Goal: Task Accomplishment & Management: Manage account settings

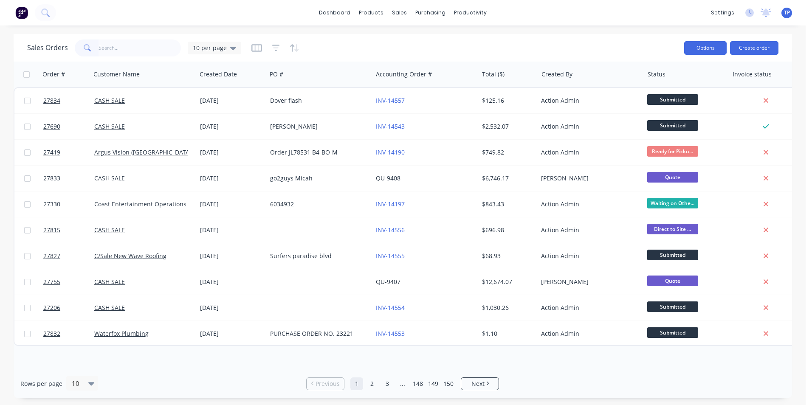
click at [693, 47] on button "Options" at bounding box center [705, 48] width 42 height 14
click at [137, 47] on input "text" at bounding box center [140, 47] width 83 height 17
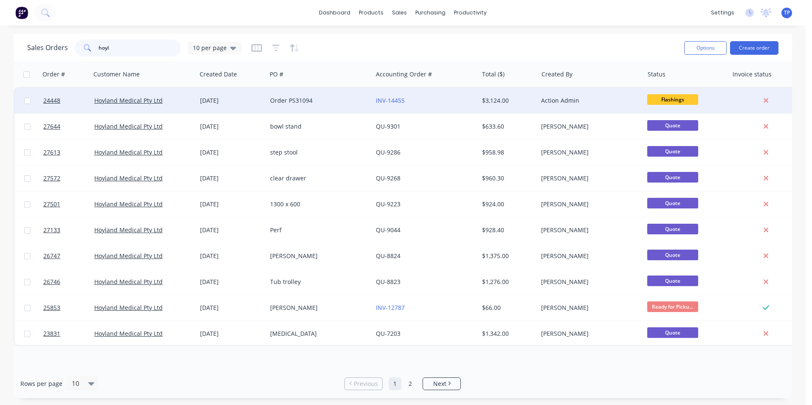
type input "hoyl"
click at [352, 101] on div "Order PS31094" at bounding box center [317, 100] width 94 height 8
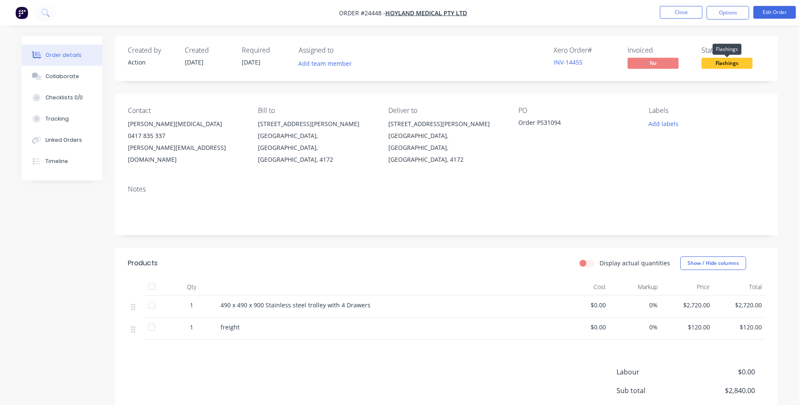
click at [727, 63] on span "Flashings" at bounding box center [726, 63] width 51 height 11
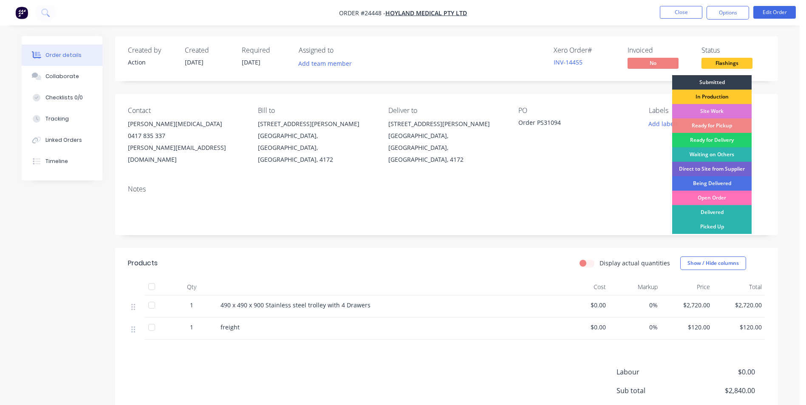
click at [721, 94] on div "In Production" at bounding box center [711, 97] width 79 height 14
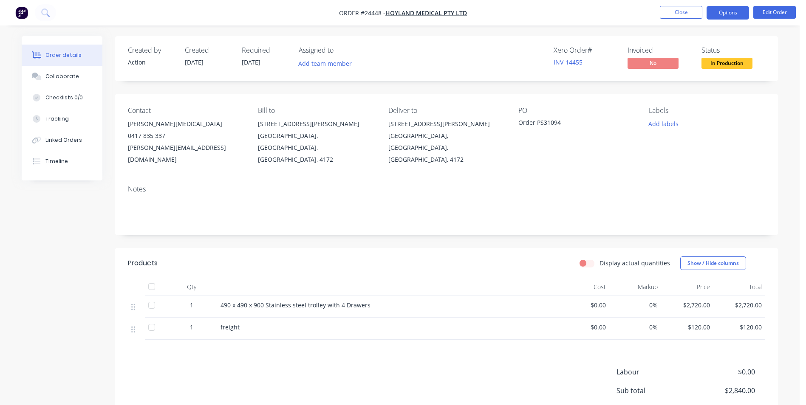
click at [714, 13] on button "Options" at bounding box center [727, 13] width 42 height 14
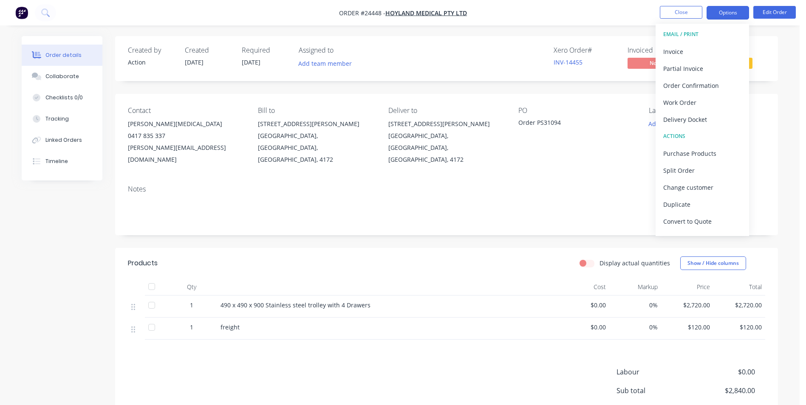
click at [714, 13] on button "Options" at bounding box center [727, 13] width 42 height 14
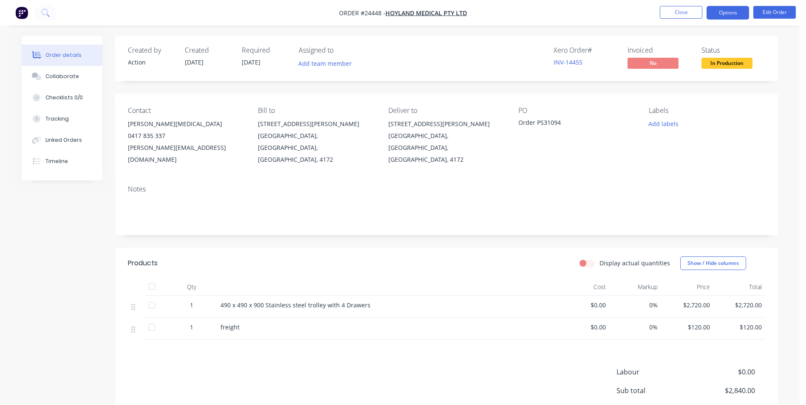
click at [717, 11] on button "Options" at bounding box center [727, 13] width 42 height 14
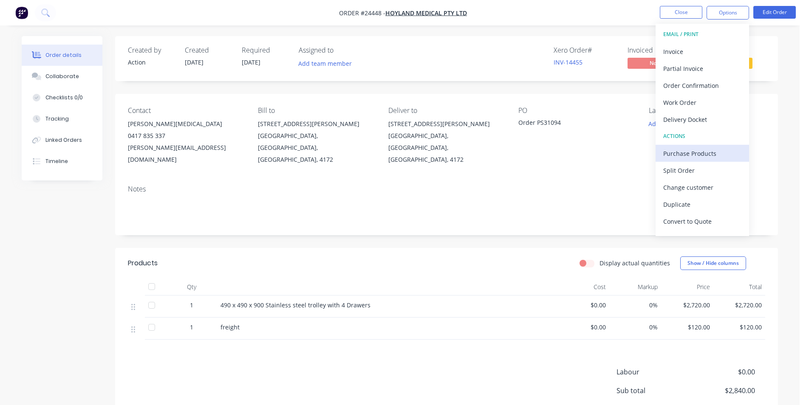
click at [690, 152] on div "Purchase Products" at bounding box center [702, 153] width 78 height 12
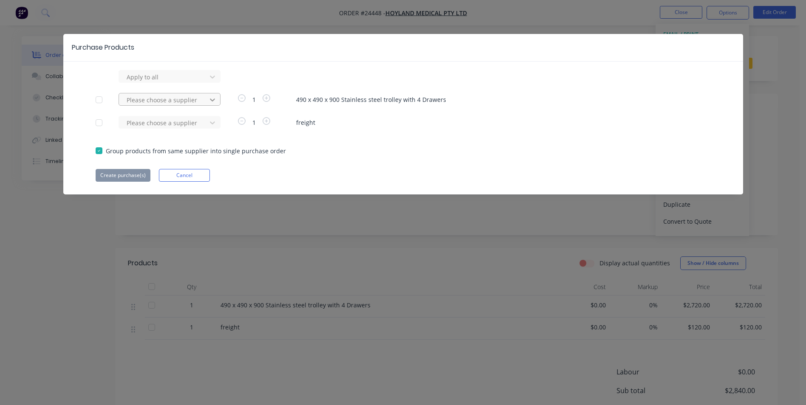
click at [212, 81] on icon at bounding box center [212, 77] width 8 height 8
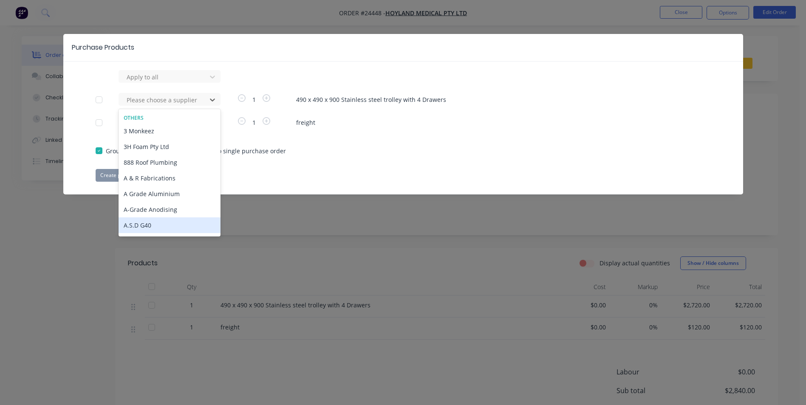
click at [136, 224] on div "A.S.D G40" at bounding box center [169, 225] width 102 height 16
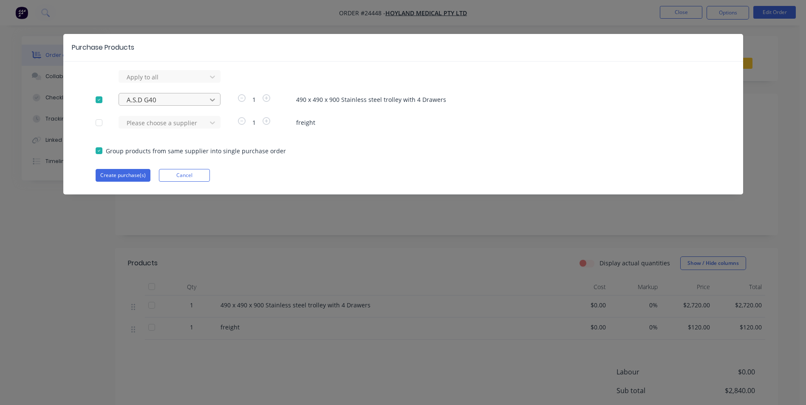
click at [212, 81] on icon at bounding box center [212, 77] width 8 height 8
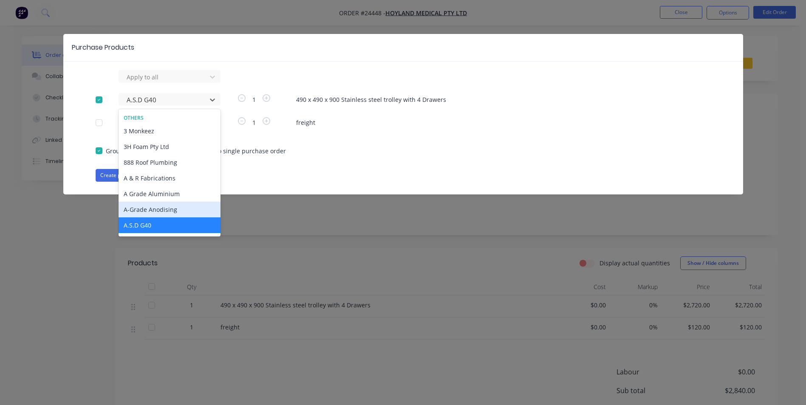
click at [322, 208] on div "Purchase Products Apply to all 613 results available. Use Up and Down to choose…" at bounding box center [403, 202] width 806 height 405
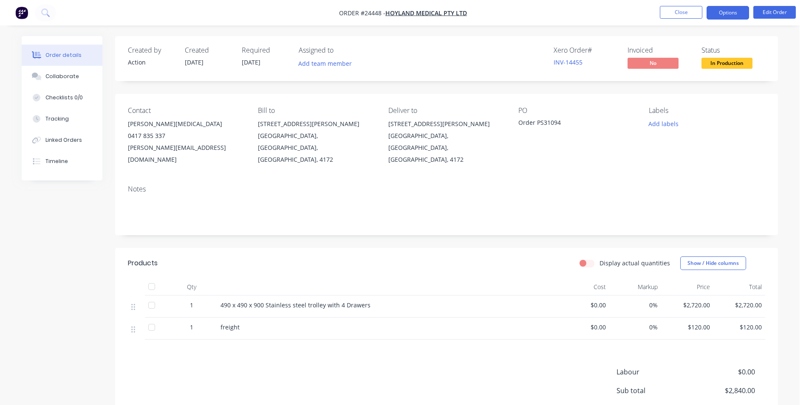
click at [722, 12] on button "Options" at bounding box center [727, 13] width 42 height 14
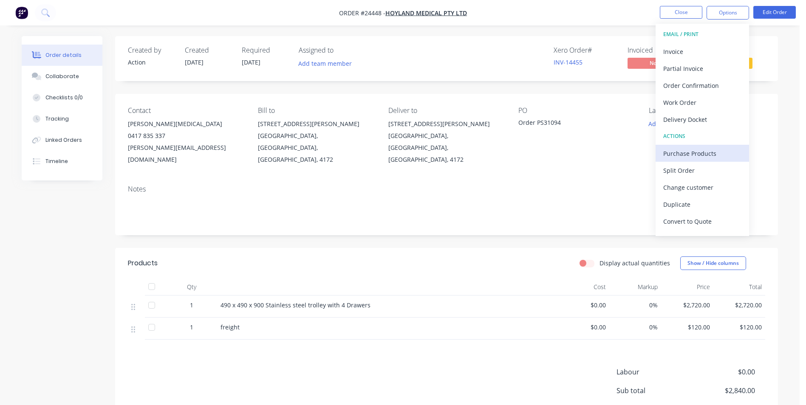
click at [681, 154] on div "Purchase Products" at bounding box center [702, 153] width 78 height 12
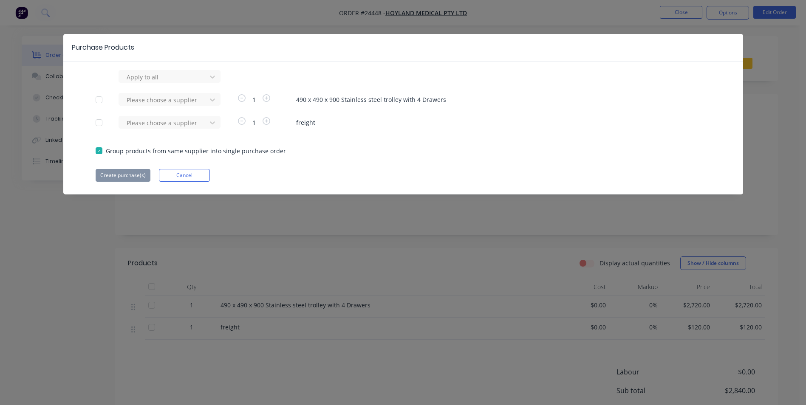
click at [99, 120] on div at bounding box center [98, 122] width 17 height 17
click at [214, 79] on icon at bounding box center [212, 77] width 5 height 3
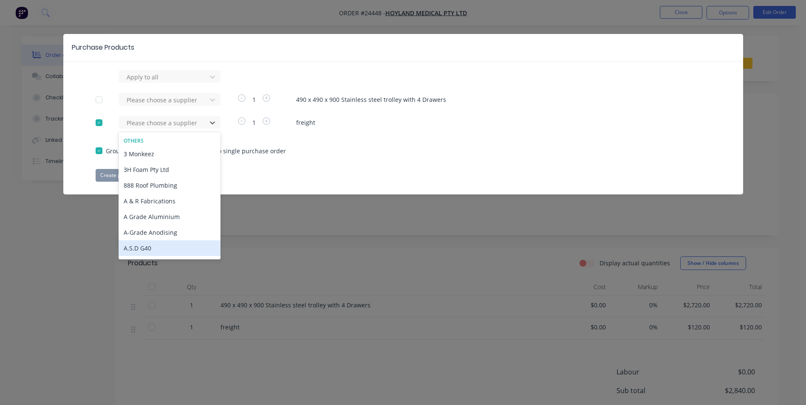
click at [147, 245] on div "A.S.D G40" at bounding box center [169, 248] width 102 height 16
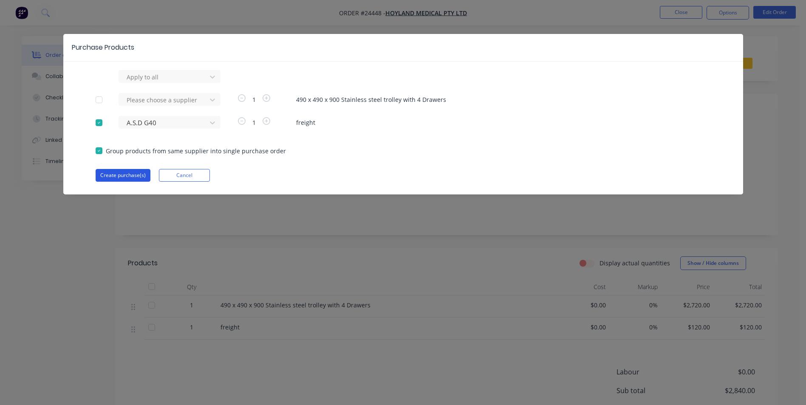
click at [118, 171] on button "Create purchase(s)" at bounding box center [123, 175] width 55 height 13
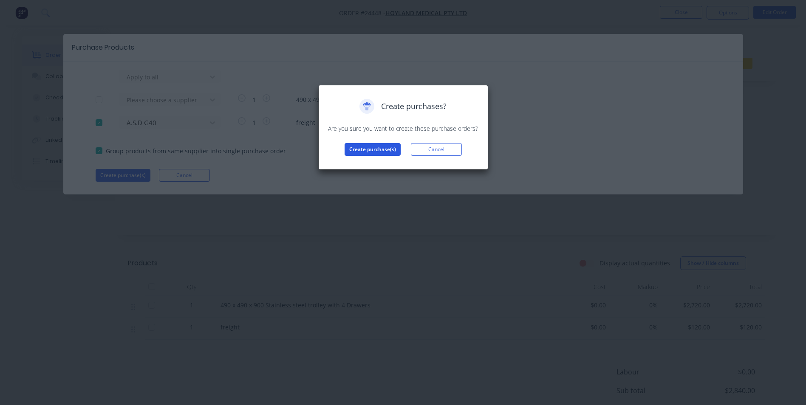
click at [367, 148] on button "Create purchase(s)" at bounding box center [372, 149] width 56 height 13
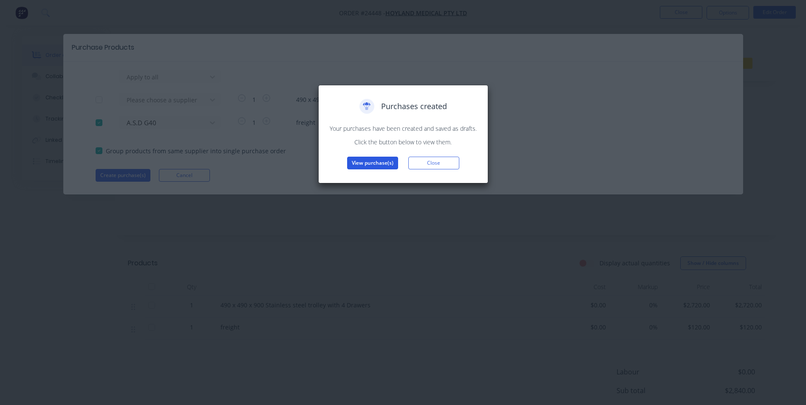
click at [371, 161] on button "View purchase(s)" at bounding box center [372, 163] width 51 height 13
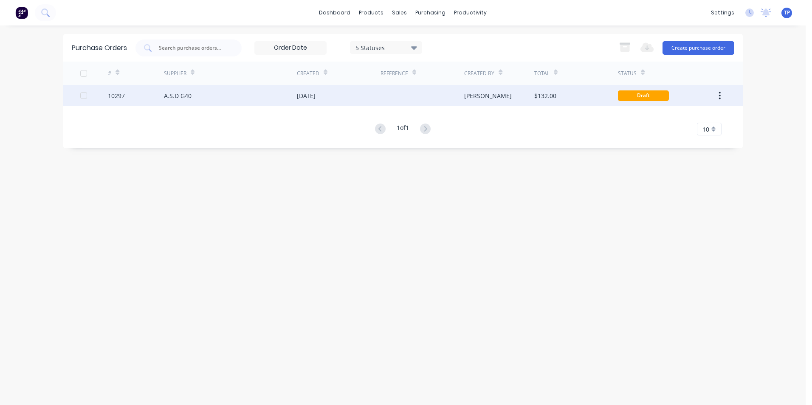
click at [420, 96] on div at bounding box center [422, 95] width 84 height 21
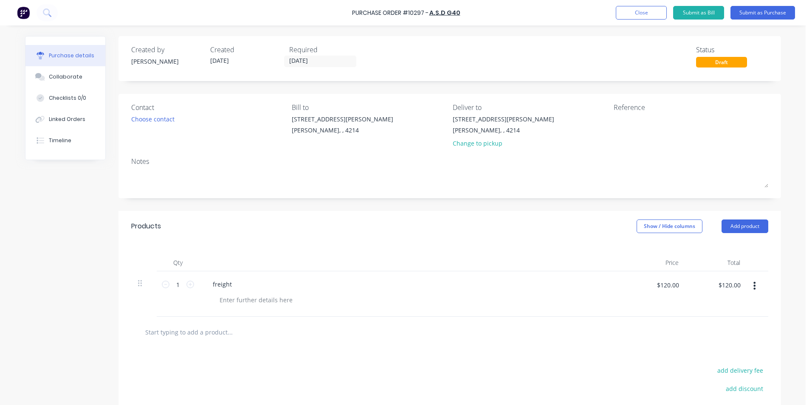
click at [299, 300] on div at bounding box center [415, 300] width 404 height 12
click at [236, 283] on div "freight" at bounding box center [411, 284] width 411 height 12
click at [225, 285] on div "freight" at bounding box center [222, 284] width 33 height 12
click at [232, 283] on div "freight" at bounding box center [222, 284] width 33 height 12
click at [229, 283] on div "20 x 20 x 1.6 RHS 1 LENGTH" at bounding box center [251, 284] width 91 height 12
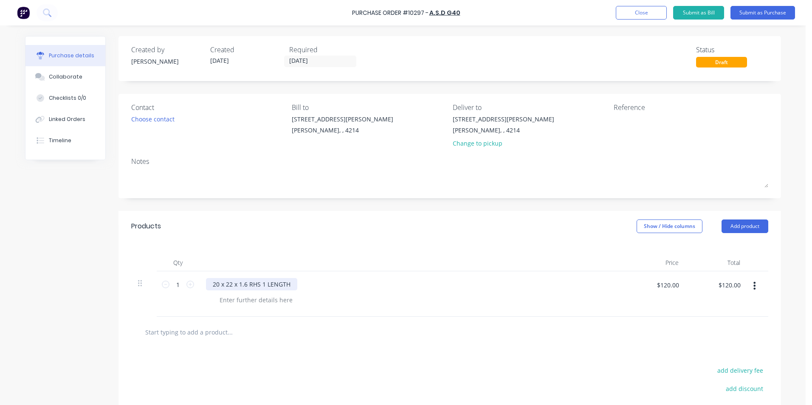
click at [216, 284] on div "20 x 22 x 1.6 RHS 1 LENGTH" at bounding box center [251, 284] width 91 height 12
click at [332, 278] on div "22 x 22 x 1.6 RHS 1 LENGTH" at bounding box center [411, 293] width 425 height 45
click at [160, 119] on div "Choose contact" at bounding box center [152, 119] width 43 height 9
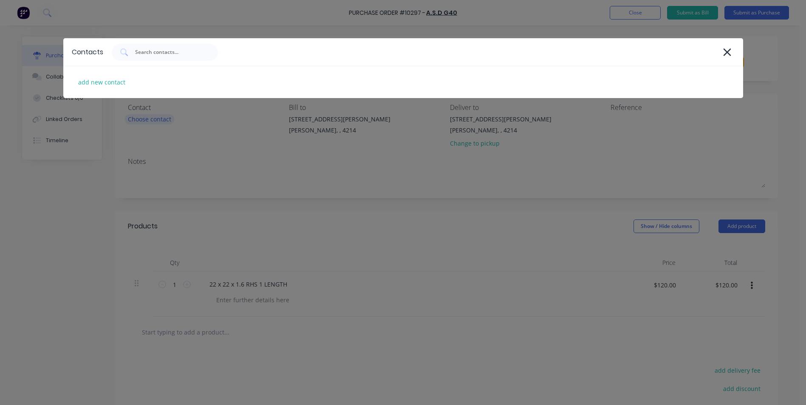
click at [160, 119] on div "Contacts add new contact" at bounding box center [403, 202] width 806 height 405
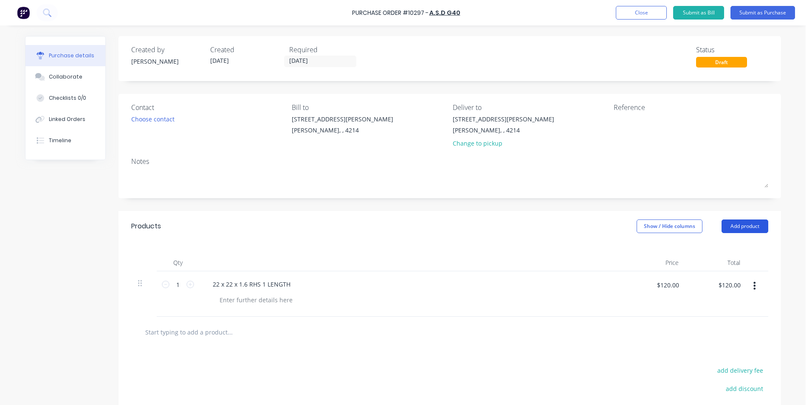
click at [737, 226] on button "Add product" at bounding box center [744, 227] width 47 height 14
click at [739, 223] on button "Add product" at bounding box center [744, 227] width 47 height 14
click at [222, 302] on div at bounding box center [256, 300] width 87 height 12
drag, startPoint x: 295, startPoint y: 281, endPoint x: 300, endPoint y: 281, distance: 4.7
click at [296, 281] on div "22 x 22 x 1.6 RHS 1 LENGTH" at bounding box center [411, 284] width 411 height 12
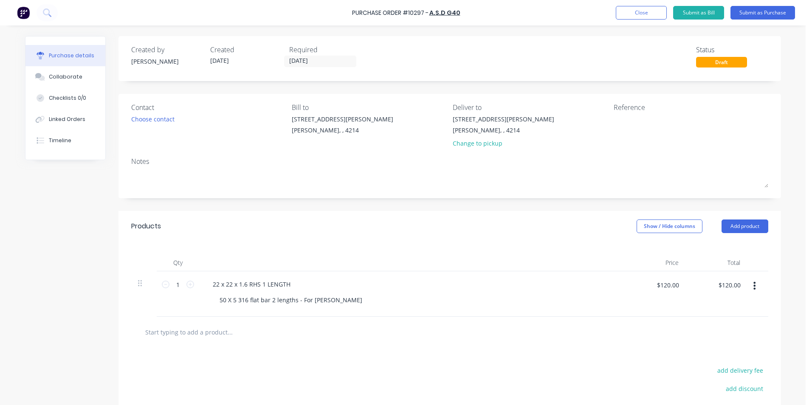
click at [301, 282] on div "22 x 22 x 1.6 RHS 1 LENGTH" at bounding box center [411, 284] width 411 height 12
click at [293, 287] on div "22 x 22 x 1.6 RHS 1 LENGTH" at bounding box center [251, 284] width 91 height 12
click at [750, 10] on button "Submit as Purchase" at bounding box center [762, 13] width 65 height 14
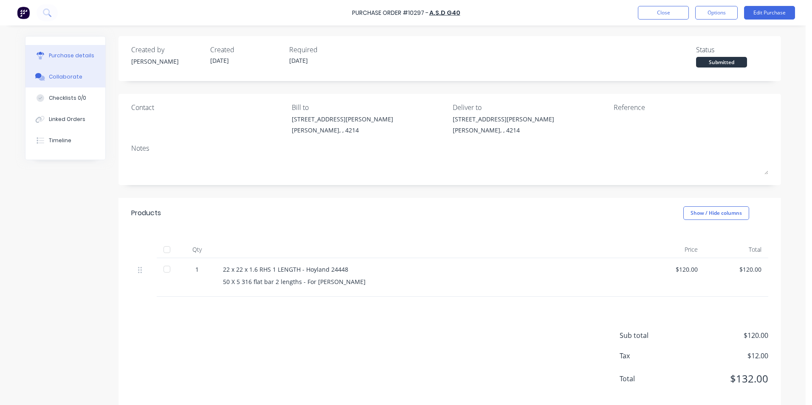
click at [59, 76] on div "Collaborate" at bounding box center [66, 77] width 34 height 8
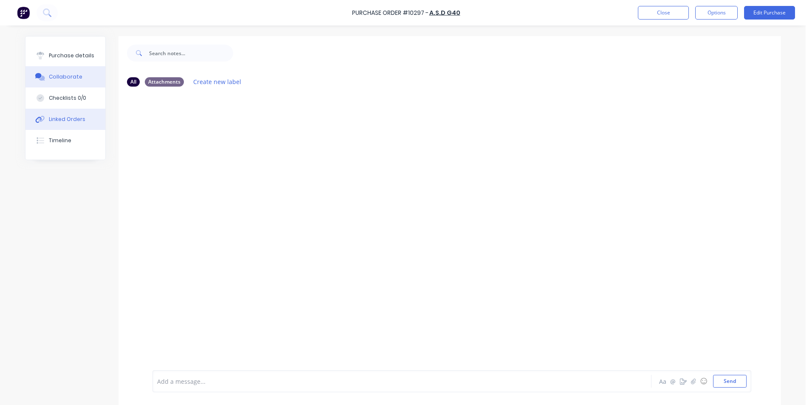
click at [65, 119] on div "Linked Orders" at bounding box center [67, 120] width 37 height 8
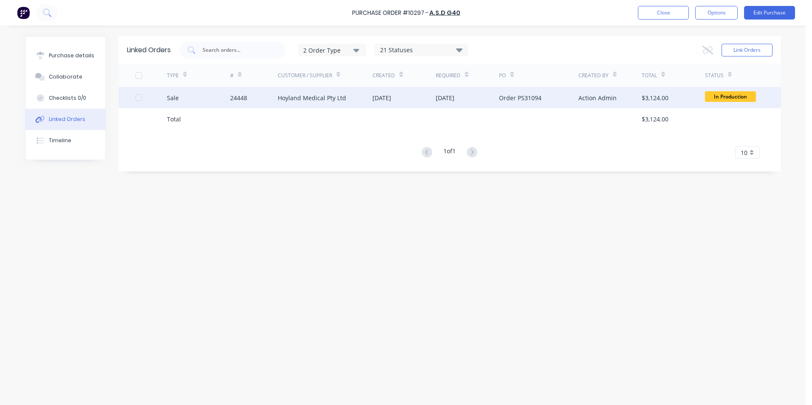
click at [361, 104] on div "Hoyland Medical Pty Ltd" at bounding box center [325, 97] width 95 height 21
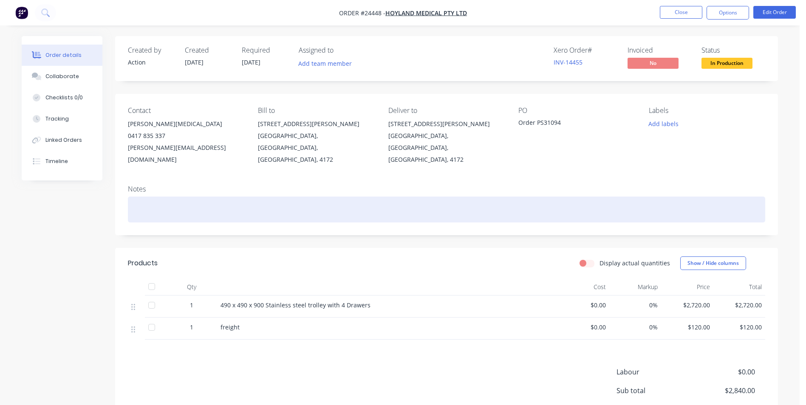
click at [158, 197] on div at bounding box center [446, 210] width 637 height 26
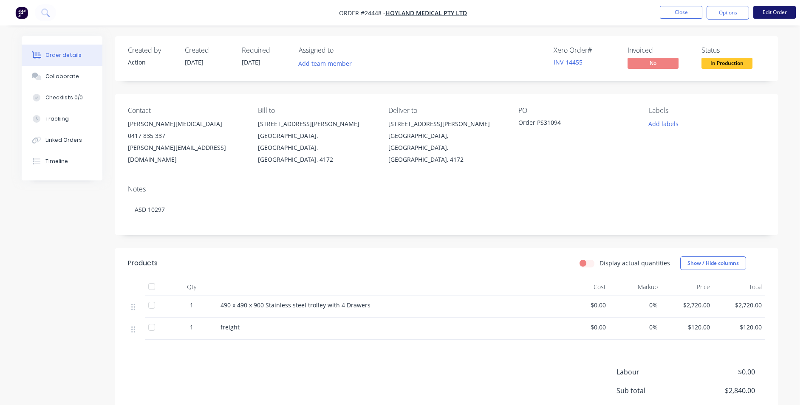
click at [773, 11] on button "Edit Order" at bounding box center [774, 12] width 42 height 13
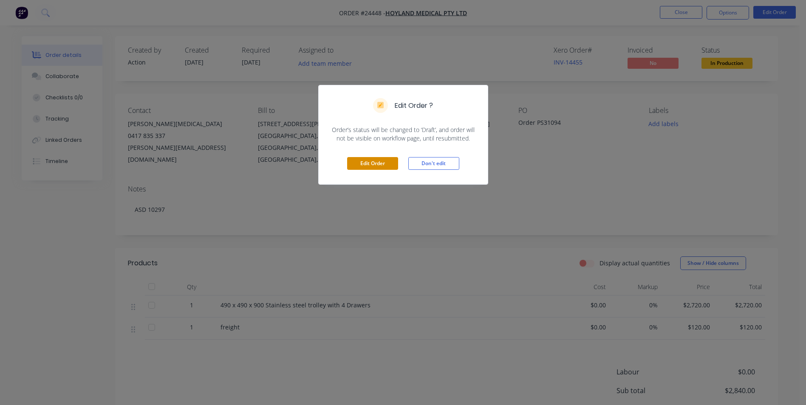
click at [378, 163] on button "Edit Order" at bounding box center [372, 163] width 51 height 13
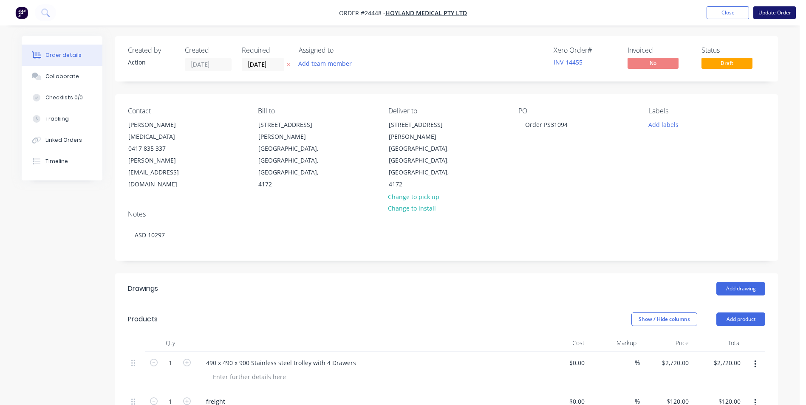
click at [772, 11] on button "Update Order" at bounding box center [774, 12] width 42 height 13
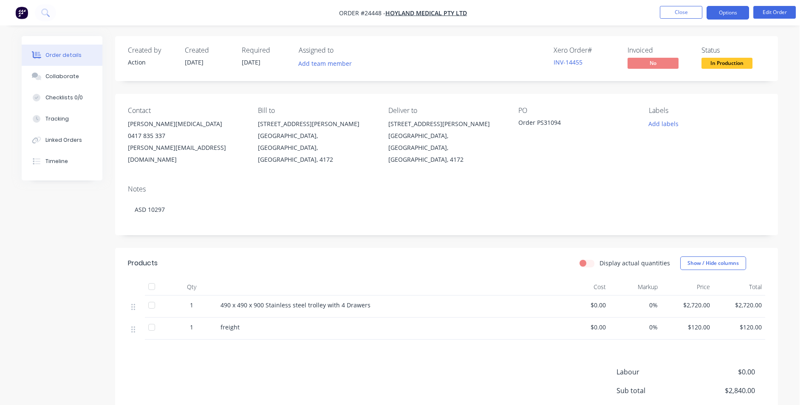
click at [739, 15] on button "Options" at bounding box center [727, 13] width 42 height 14
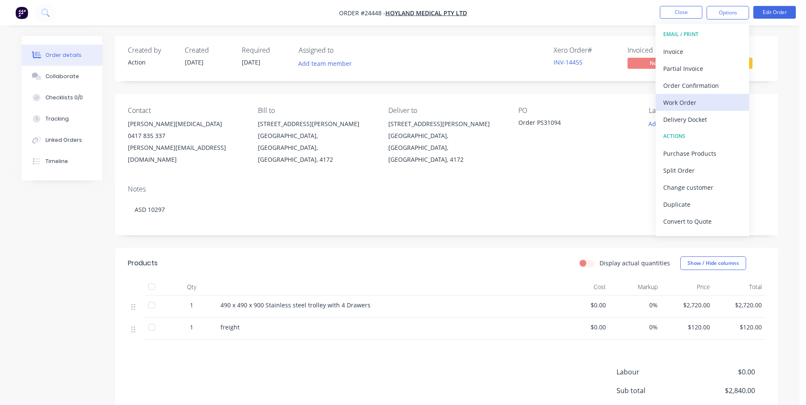
click at [679, 101] on div "Work Order" at bounding box center [702, 102] width 78 height 12
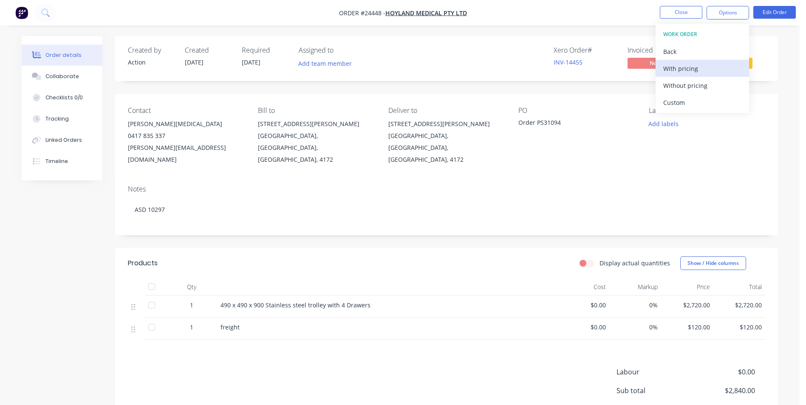
click at [675, 68] on div "With pricing" at bounding box center [702, 68] width 78 height 12
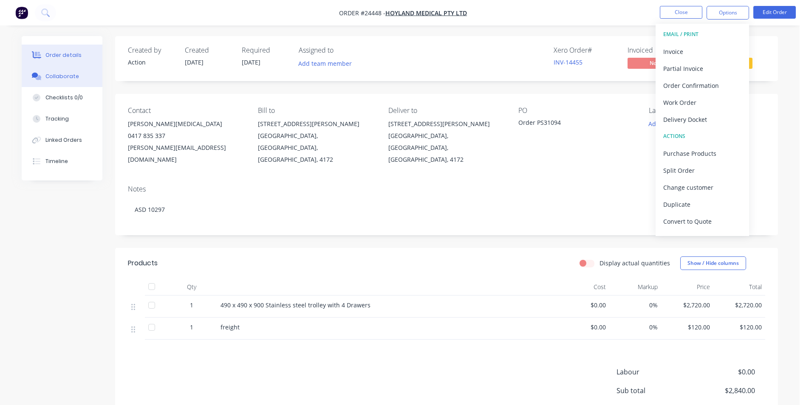
click at [53, 75] on div "Collaborate" at bounding box center [62, 77] width 34 height 8
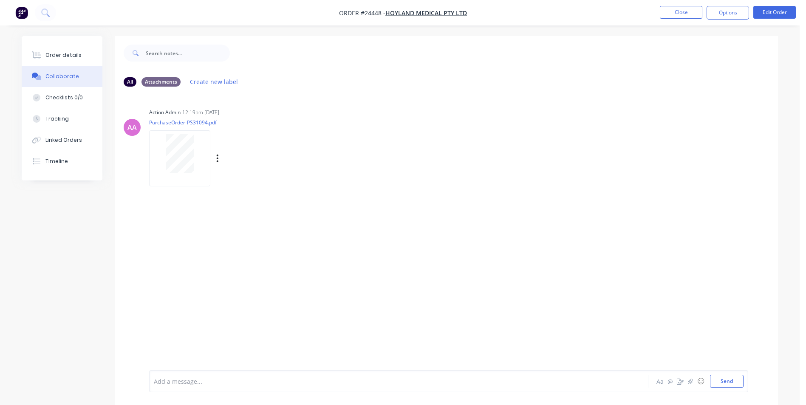
click at [196, 155] on div at bounding box center [180, 153] width 54 height 39
click at [668, 9] on button "Close" at bounding box center [680, 12] width 42 height 13
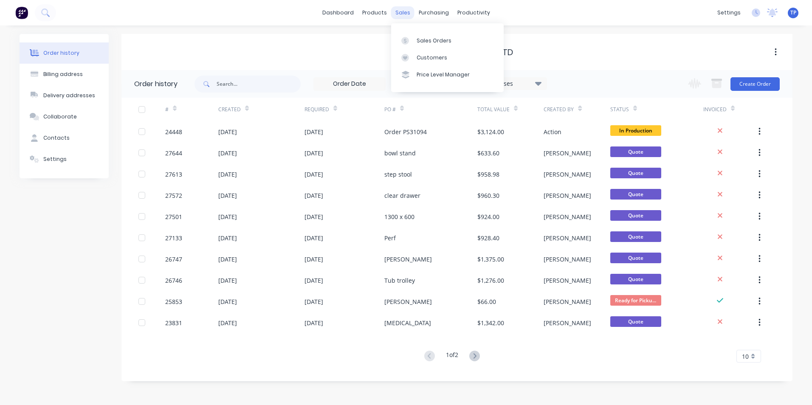
click at [406, 13] on div "sales" at bounding box center [402, 12] width 23 height 13
click at [456, 39] on div "Purchase Orders" at bounding box center [461, 41] width 45 height 8
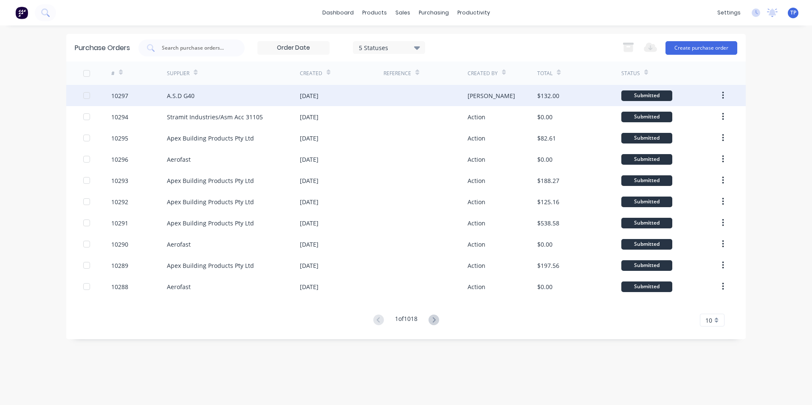
click at [259, 89] on div "A.S.D G40" at bounding box center [233, 95] width 133 height 21
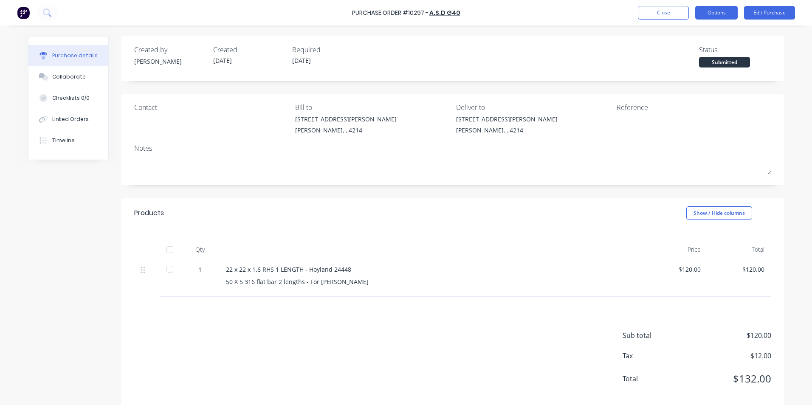
click at [711, 14] on button "Options" at bounding box center [716, 13] width 42 height 14
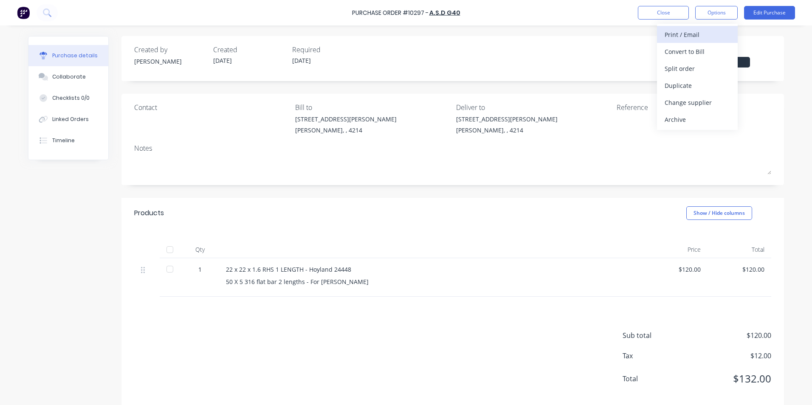
click at [673, 34] on div "Print / Email" at bounding box center [697, 34] width 65 height 12
click at [686, 48] on div "With pricing" at bounding box center [697, 51] width 65 height 12
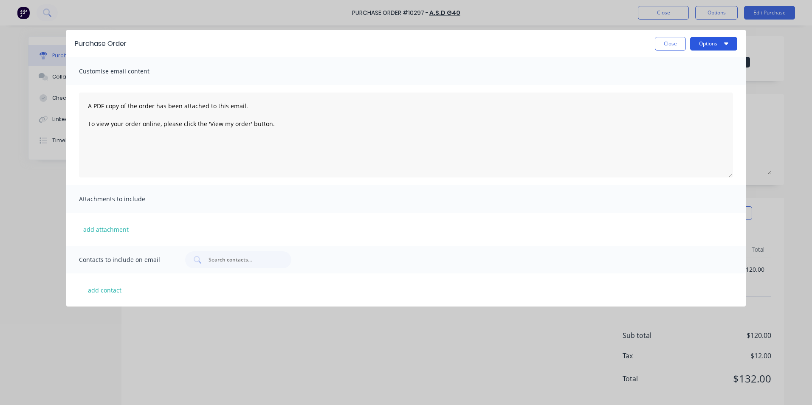
click at [713, 44] on button "Options" at bounding box center [713, 44] width 47 height 14
drag, startPoint x: 673, startPoint y: 64, endPoint x: 667, endPoint y: 66, distance: 6.7
click at [674, 64] on div "Print" at bounding box center [696, 65] width 65 height 12
click at [659, 42] on button "Close" at bounding box center [670, 44] width 31 height 14
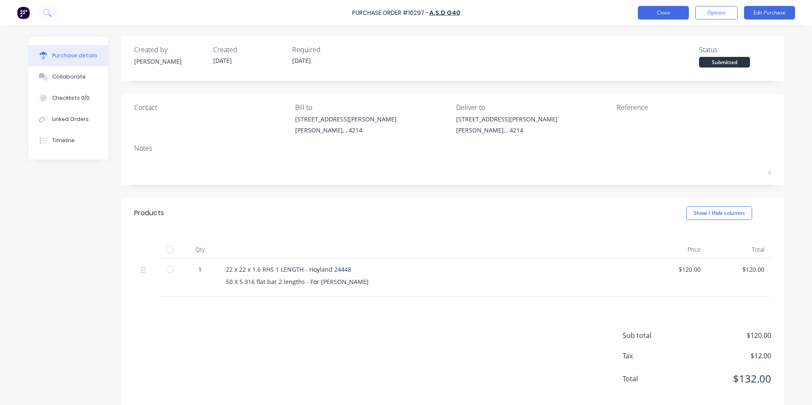
click at [641, 12] on button "Close" at bounding box center [663, 13] width 51 height 14
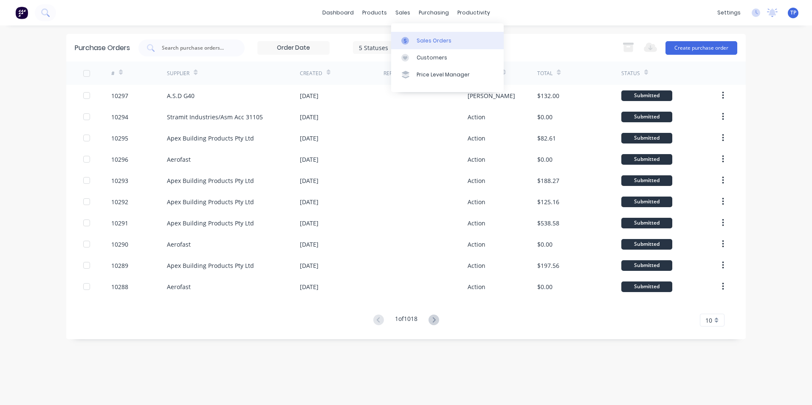
click at [425, 37] on div "Sales Orders" at bounding box center [434, 41] width 35 height 8
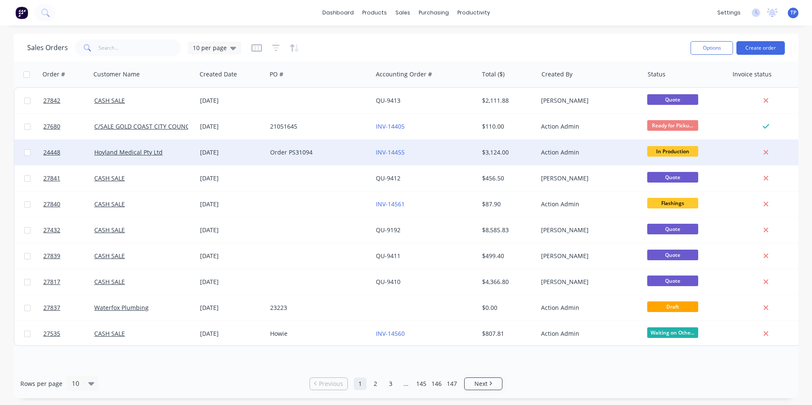
click at [363, 151] on div "Order PS31094" at bounding box center [317, 152] width 94 height 8
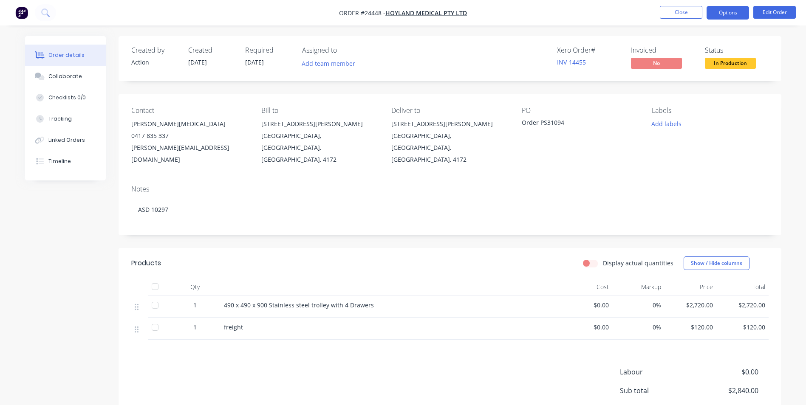
click at [725, 14] on button "Options" at bounding box center [727, 13] width 42 height 14
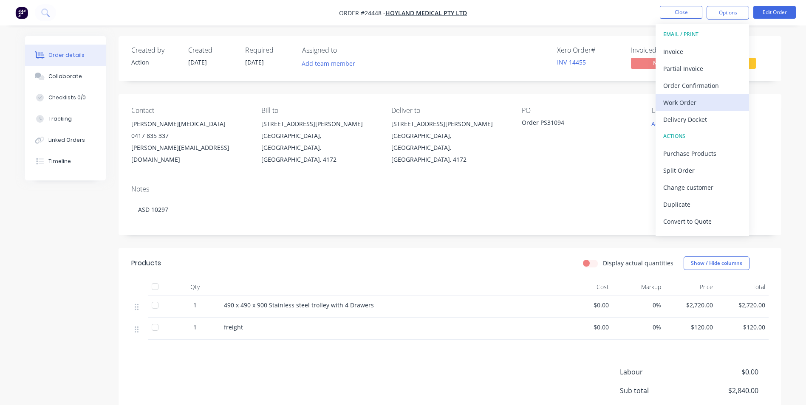
click at [685, 100] on div "Work Order" at bounding box center [702, 102] width 78 height 12
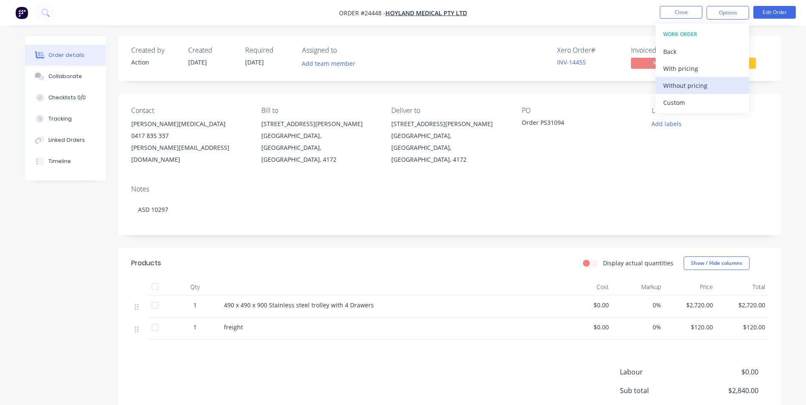
click at [688, 85] on div "Without pricing" at bounding box center [702, 85] width 78 height 12
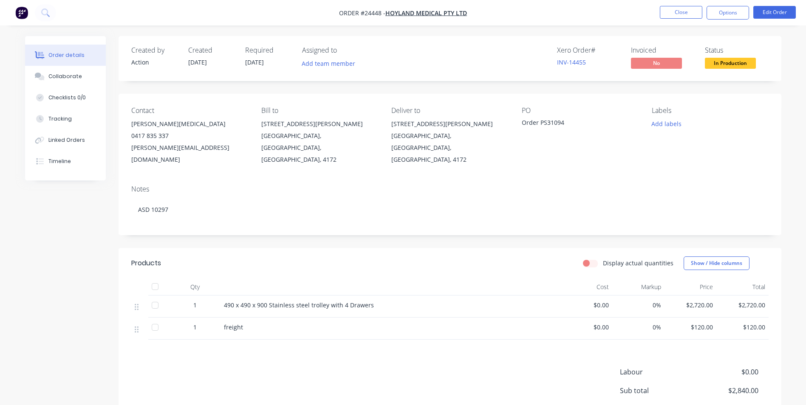
click at [69, 248] on div "Created by Action Created 08/08/25 Required 29/08/25 Assigned to Add team membe…" at bounding box center [403, 263] width 756 height 455
click at [667, 14] on button "Close" at bounding box center [680, 12] width 42 height 13
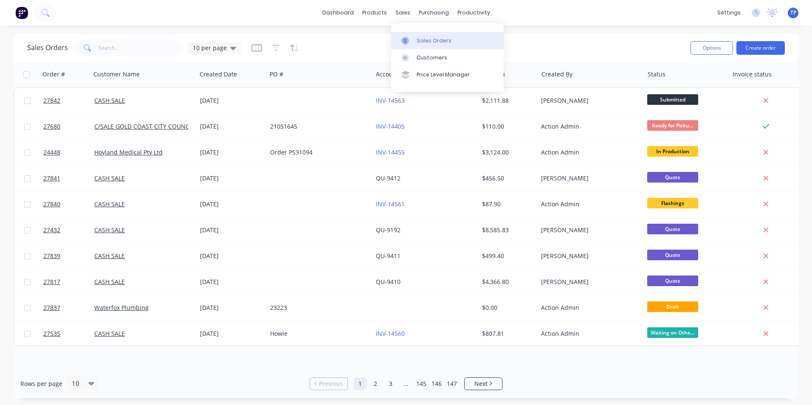
click at [422, 41] on div "Sales Orders" at bounding box center [434, 41] width 35 height 8
drag, startPoint x: 113, startPoint y: 48, endPoint x: 111, endPoint y: 58, distance: 10.7
click at [112, 50] on input "text" at bounding box center [140, 47] width 83 height 17
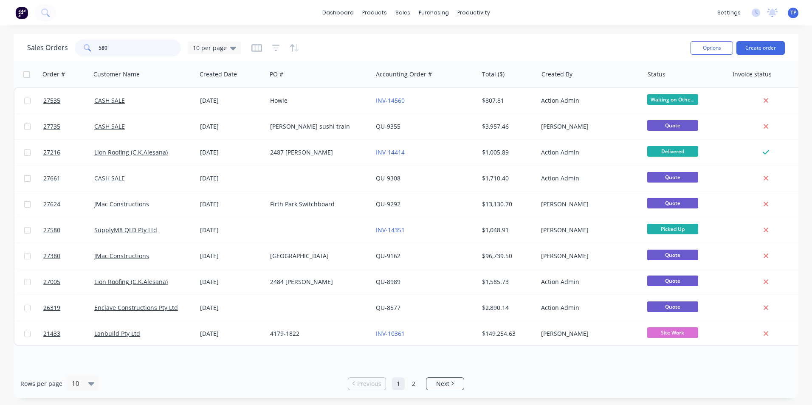
click at [99, 46] on input "580" at bounding box center [140, 47] width 83 height 17
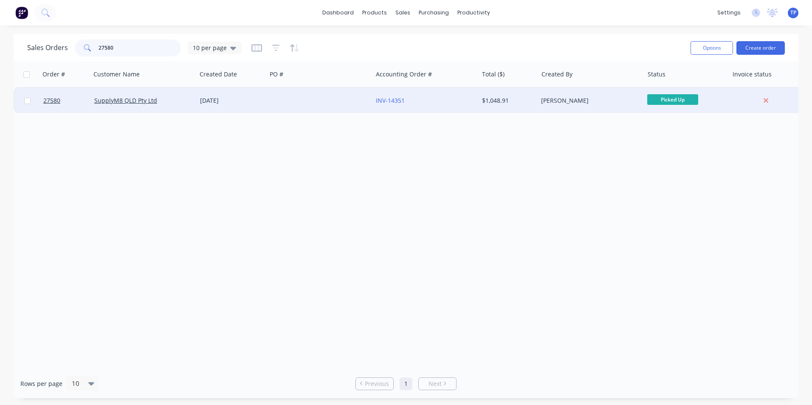
type input "27580"
click at [308, 101] on div at bounding box center [320, 100] width 106 height 25
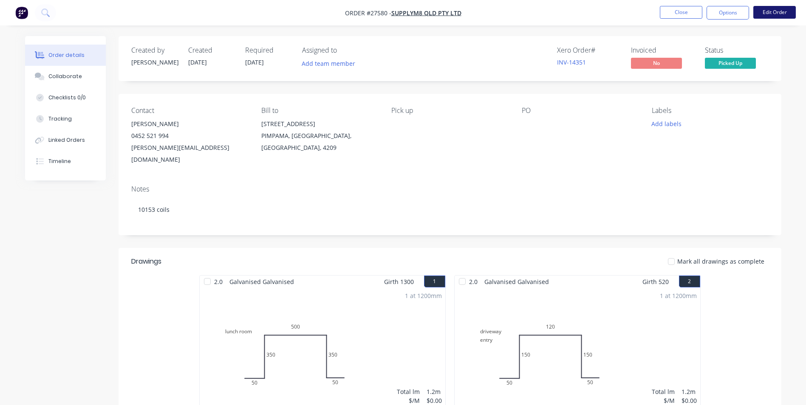
click at [771, 11] on button "Edit Order" at bounding box center [774, 12] width 42 height 13
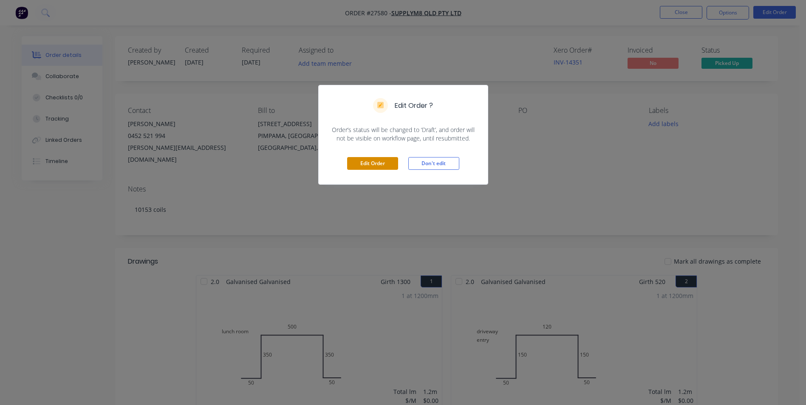
click at [382, 162] on button "Edit Order" at bounding box center [372, 163] width 51 height 13
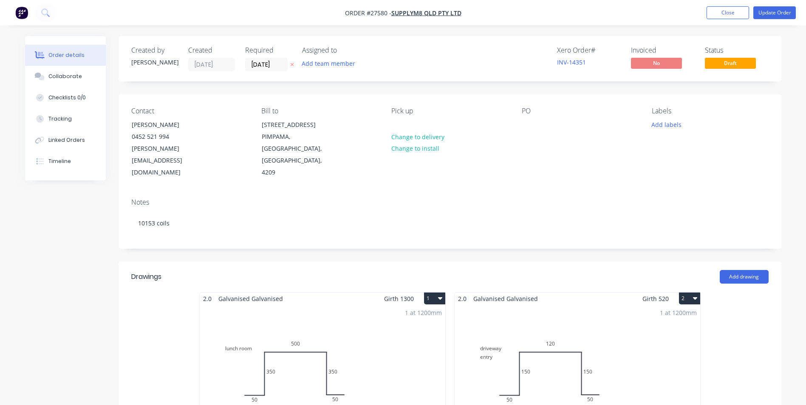
click at [409, 330] on div "1 at 1200mm Total lm $/M Total 1.2m $0.00 $0.00" at bounding box center [322, 370] width 245 height 130
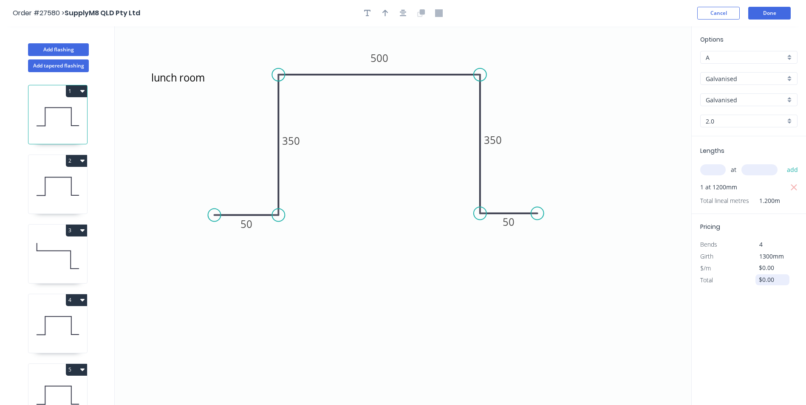
click at [775, 277] on input "$0.00" at bounding box center [772, 280] width 29 height 12
type input "$"
click at [770, 280] on input "95.235" at bounding box center [772, 280] width 29 height 12
type input "$95.35"
click at [760, 14] on button "Done" at bounding box center [769, 13] width 42 height 13
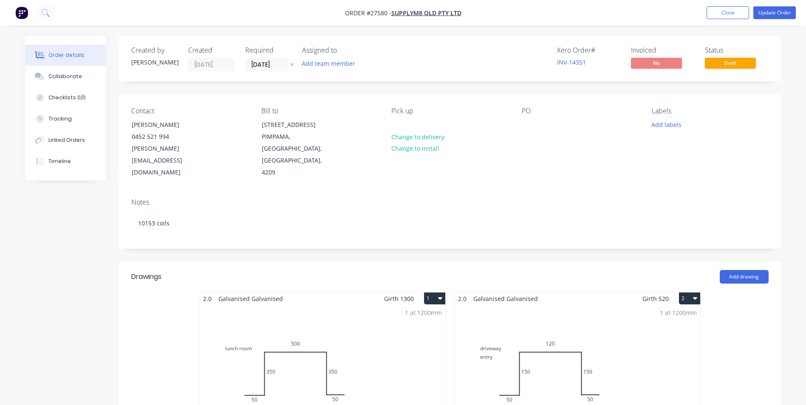
click at [617, 338] on div "1 at 1200mm Total lm $/M Total 1.2m $0.00 $0.00" at bounding box center [576, 370] width 245 height 130
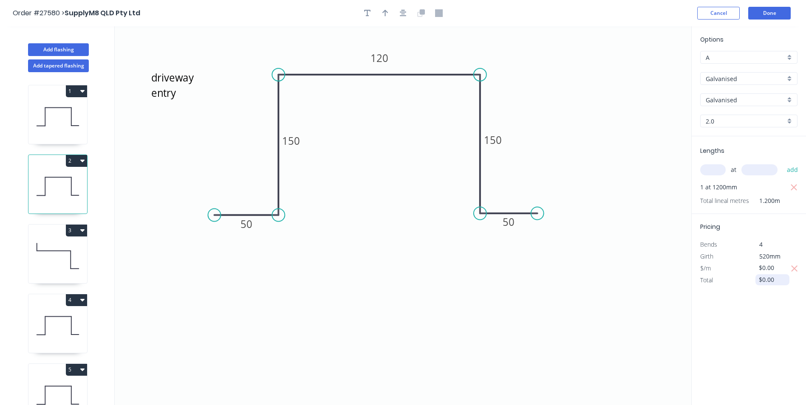
click at [774, 279] on input "$0.00" at bounding box center [772, 280] width 29 height 12
type input "$"
type input "$95.35"
click at [758, 309] on div "Options A A Galvanised Galvanised Stramit - Galvanised Galvanised Galvanised 2.…" at bounding box center [748, 216] width 115 height 380
click at [773, 11] on button "Done" at bounding box center [769, 13] width 42 height 13
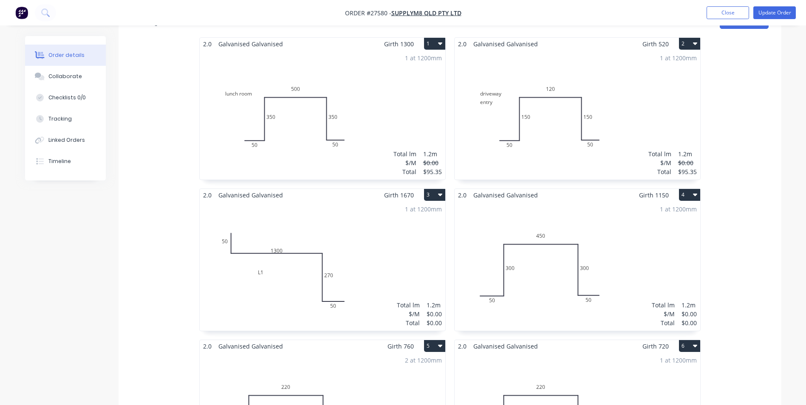
click at [362, 236] on div "1 at 1200mm Total lm $/M Total 1.2m $0.00 $0.00" at bounding box center [322, 266] width 245 height 130
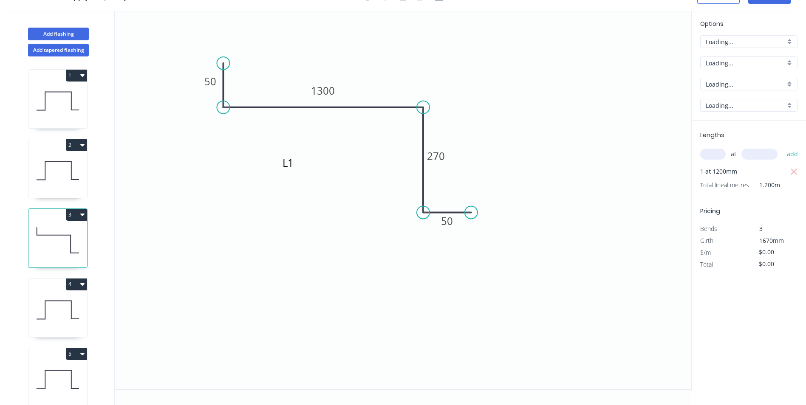
scroll to position [16, 0]
click at [778, 268] on input "$0.00" at bounding box center [772, 264] width 29 height 12
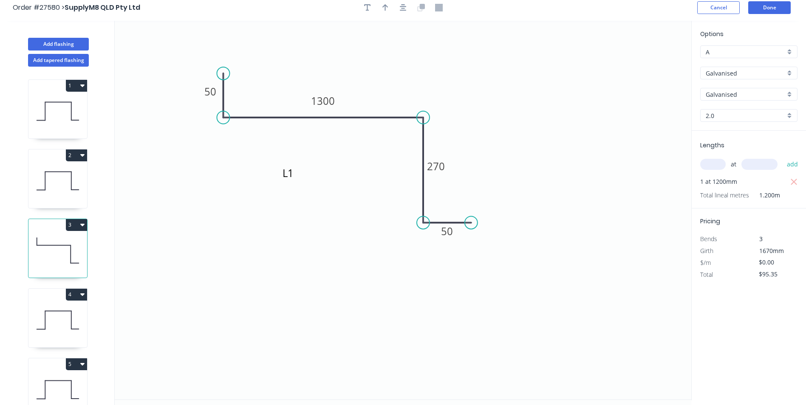
scroll to position [0, 0]
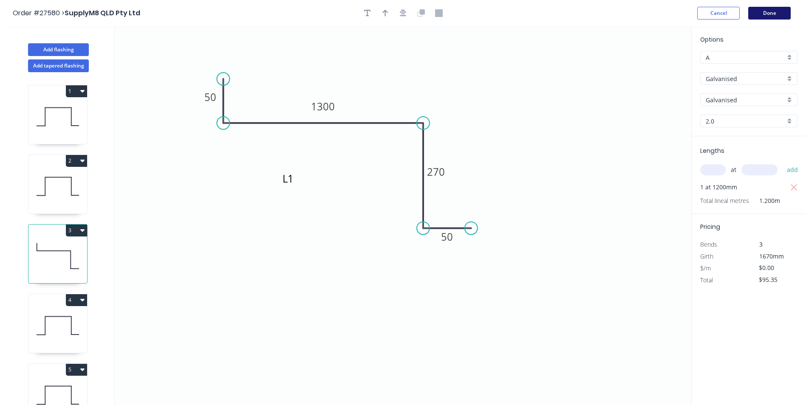
type input "$95.35"
click at [765, 13] on button "Done" at bounding box center [769, 13] width 42 height 13
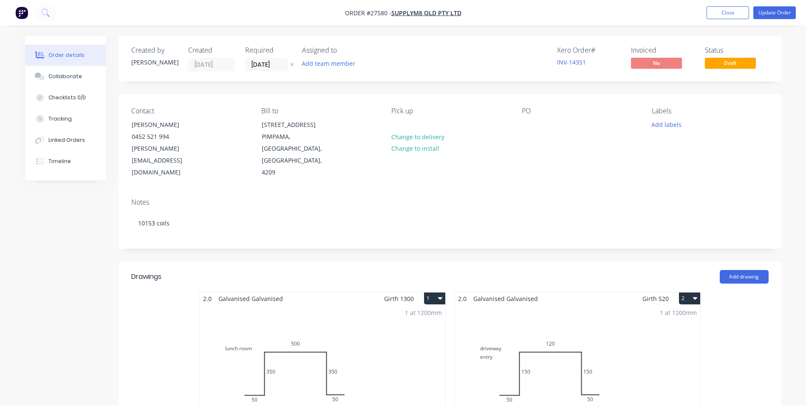
scroll to position [255, 0]
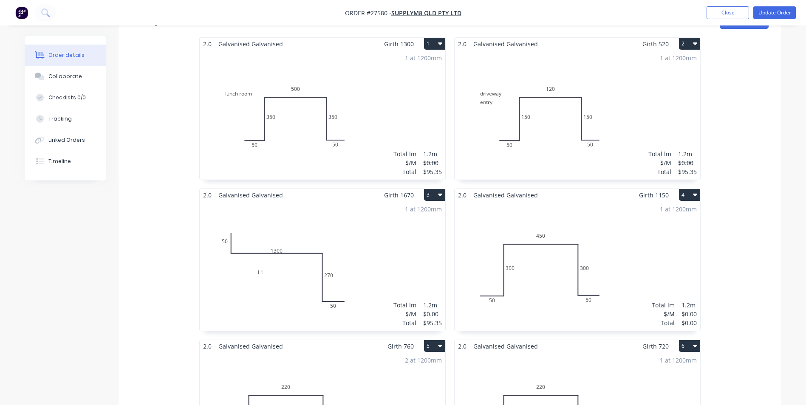
click at [543, 275] on div "1 at 1200mm Total lm $/M Total 1.2m $0.00 $0.00" at bounding box center [576, 266] width 245 height 130
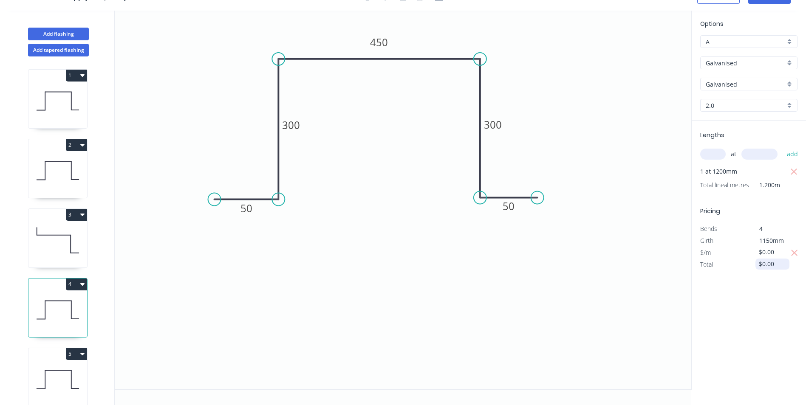
click at [772, 262] on input "$0.00" at bounding box center [772, 264] width 29 height 12
type input "$"
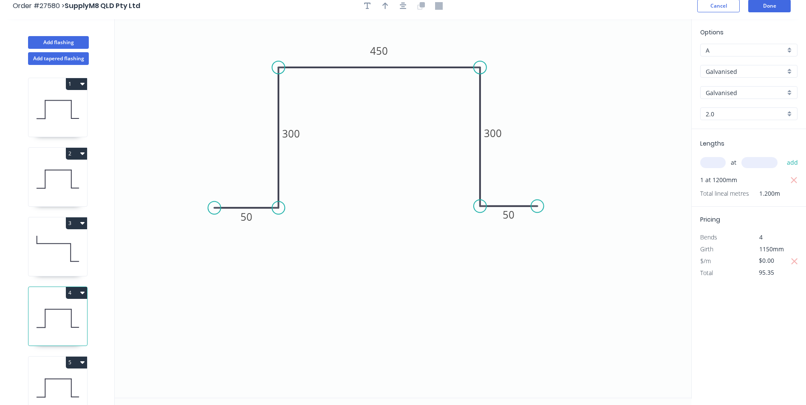
scroll to position [0, 0]
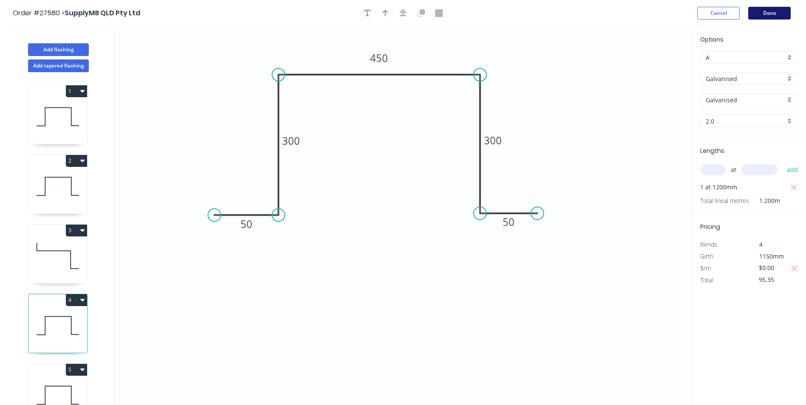
type input "$95.35"
click at [768, 11] on button "Done" at bounding box center [769, 13] width 42 height 13
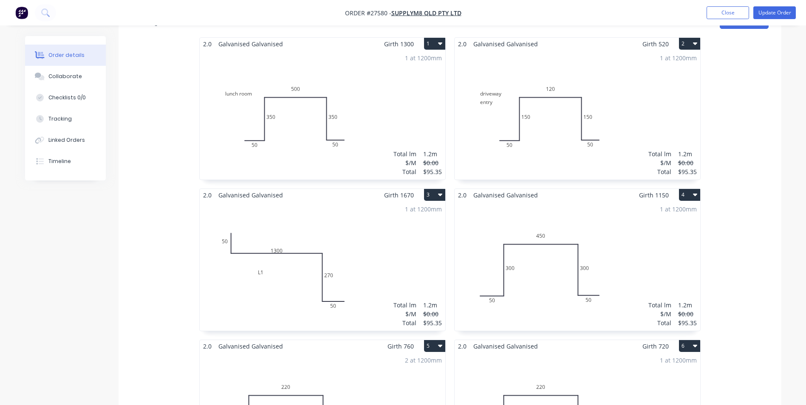
scroll to position [425, 0]
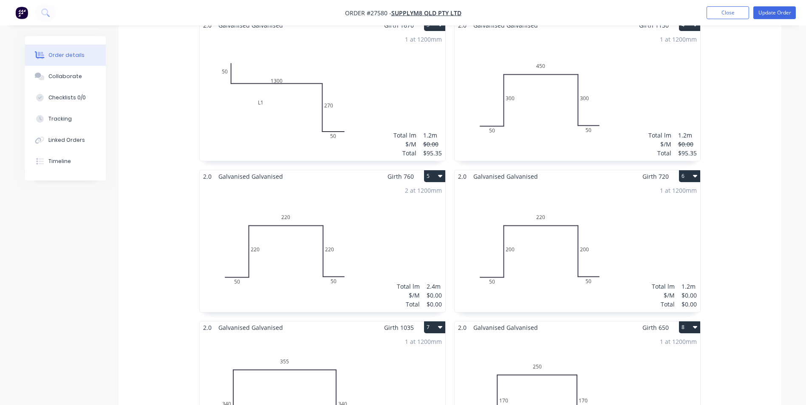
click at [379, 222] on div "2 at 1200mm Total lm $/M Total 2.4m $0.00 $0.00" at bounding box center [322, 248] width 245 height 130
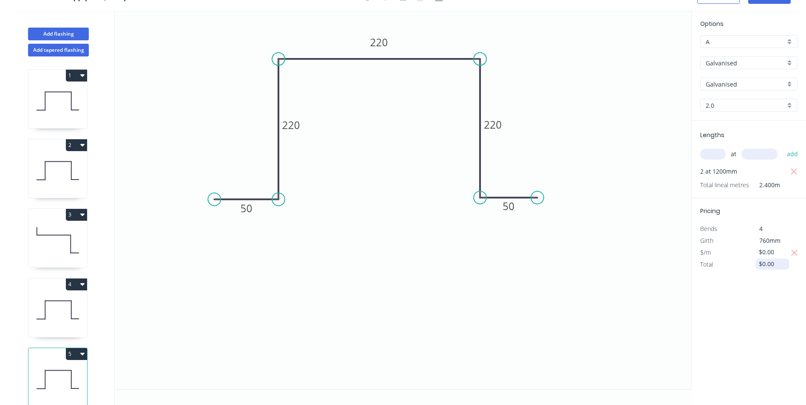
click at [780, 265] on input "$0.00" at bounding box center [772, 264] width 29 height 12
type input "$"
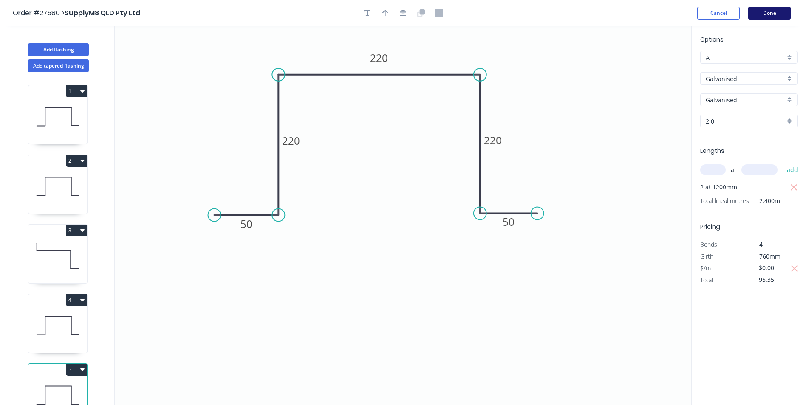
type input "$95.35"
click at [757, 13] on button "Done" at bounding box center [769, 13] width 42 height 13
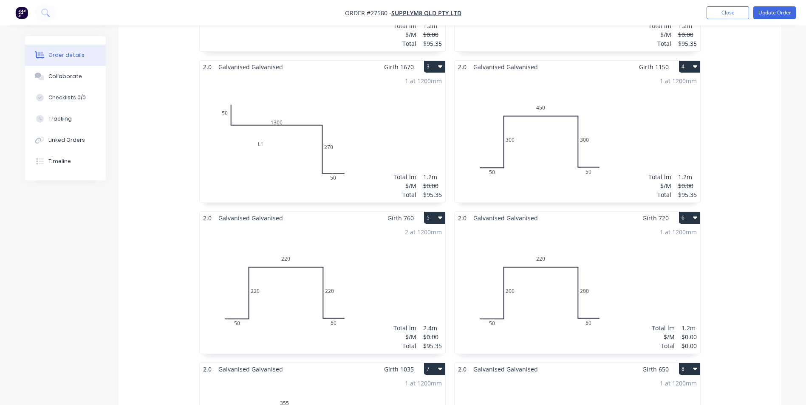
scroll to position [425, 0]
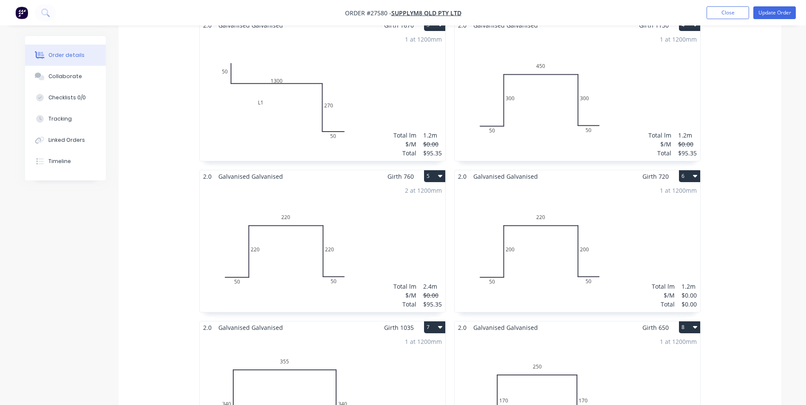
click at [614, 261] on div "1 at 1200mm Total lm $/M Total 1.2m $0.00 $0.00" at bounding box center [576, 248] width 245 height 130
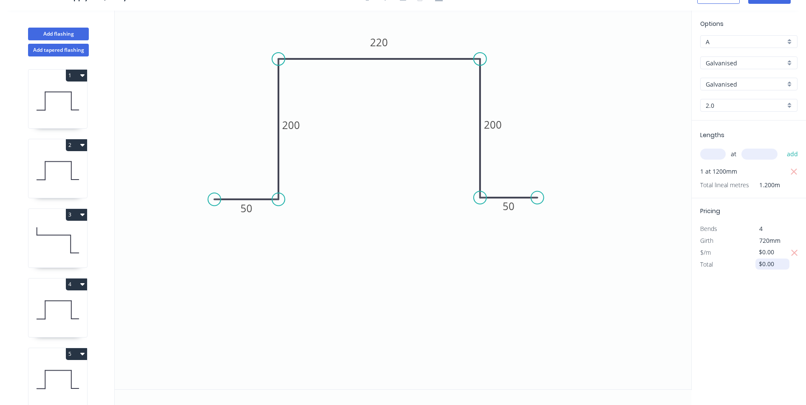
click at [783, 262] on input "$0.00" at bounding box center [772, 264] width 29 height 12
type input "$"
type input "95.35"
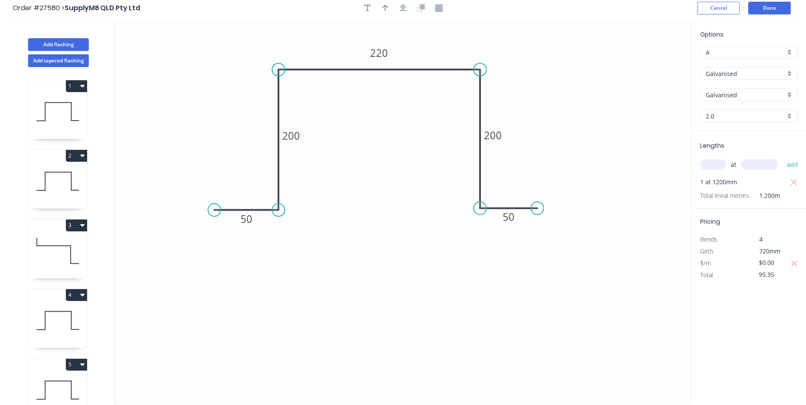
scroll to position [0, 0]
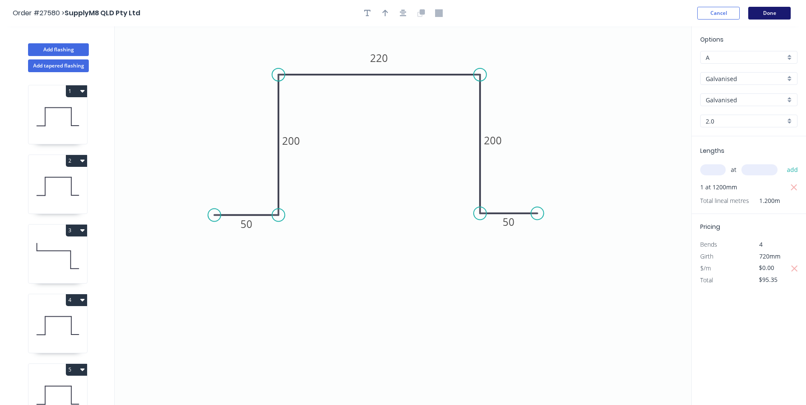
click at [775, 14] on button "Done" at bounding box center [769, 13] width 42 height 13
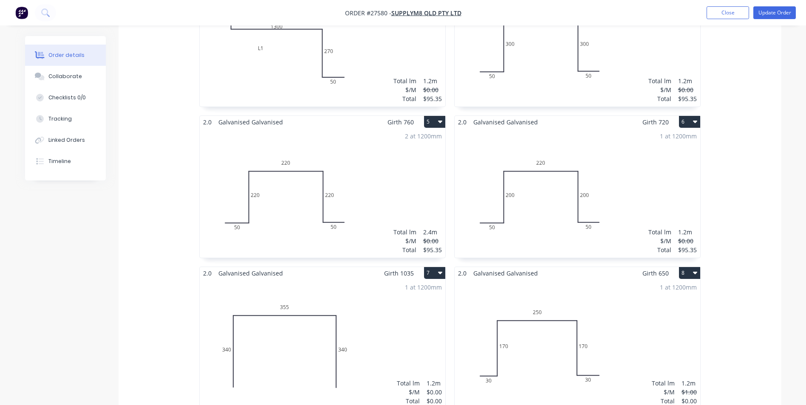
scroll to position [595, 0]
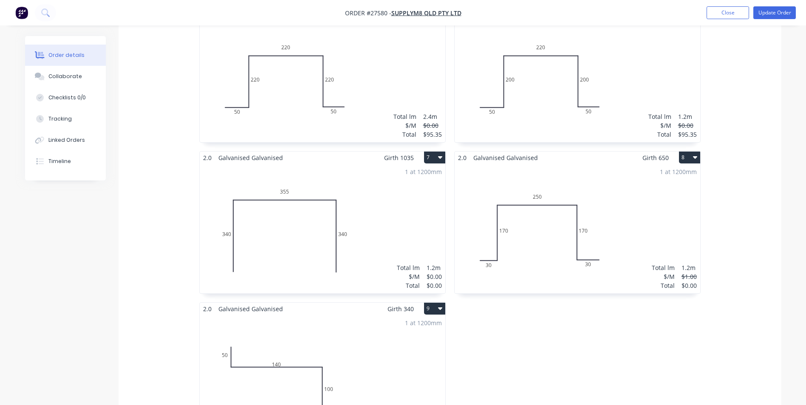
click at [375, 251] on div "1 at 1200mm Total lm $/M Total 1.2m $0.00 $0.00" at bounding box center [322, 229] width 245 height 130
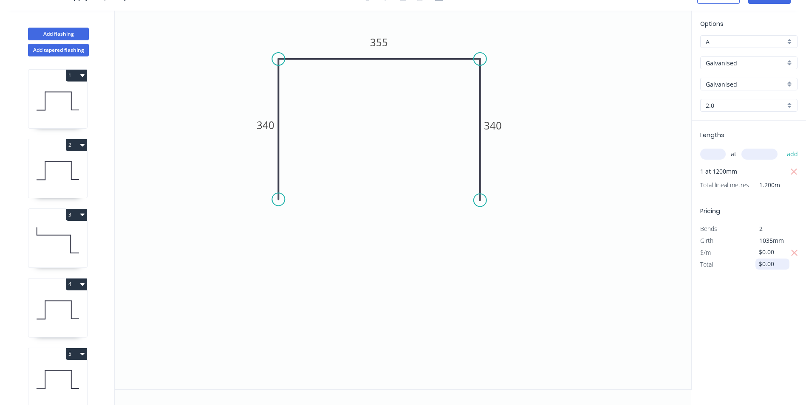
click at [777, 268] on input "$0.00" at bounding box center [772, 264] width 29 height 12
type input "$"
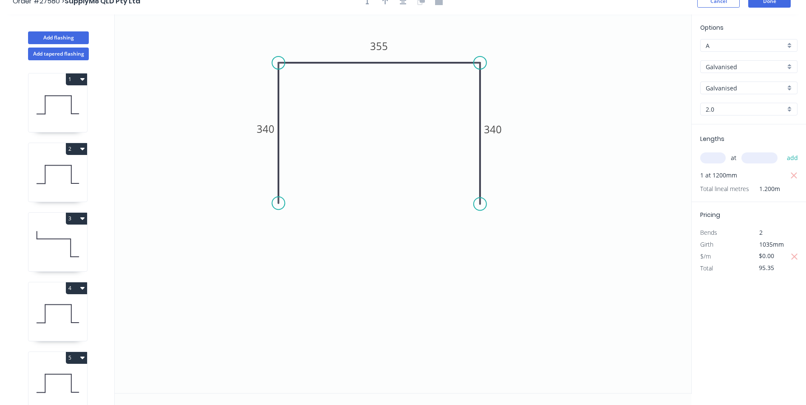
scroll to position [0, 0]
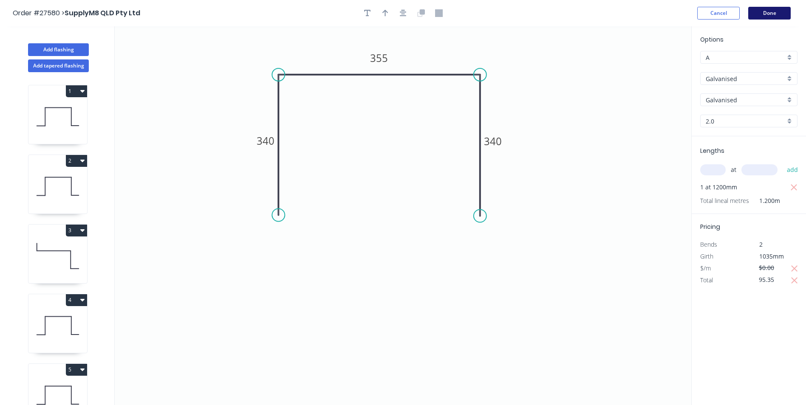
type input "$95.35"
click at [758, 17] on button "Done" at bounding box center [769, 13] width 42 height 13
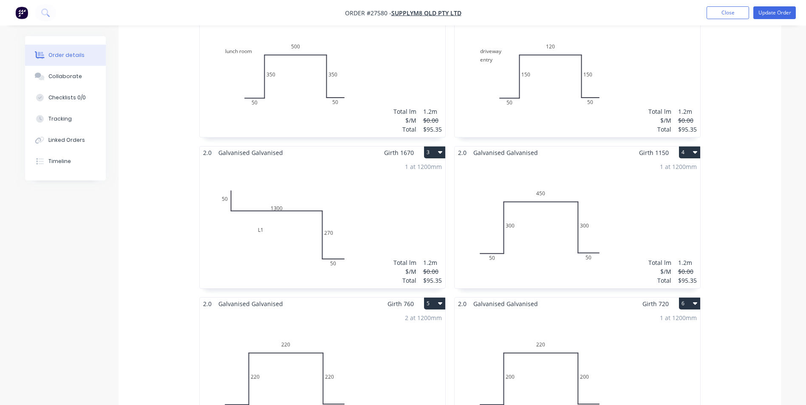
scroll to position [595, 0]
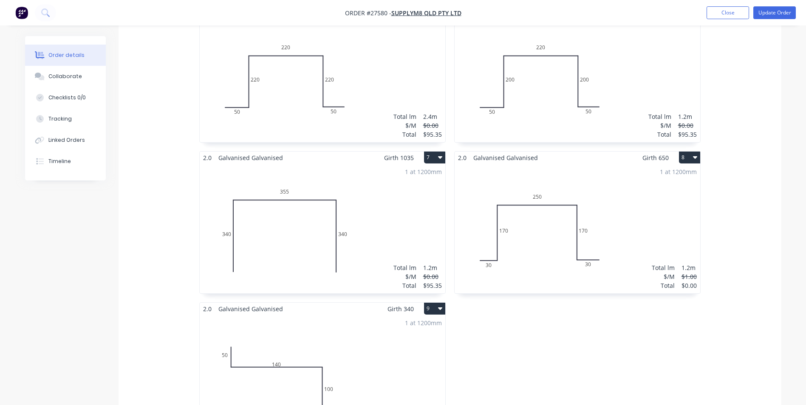
click at [627, 258] on div "1 at 1200mm Total lm $/M Total 1.2m $1.00 $0.00" at bounding box center [576, 229] width 245 height 130
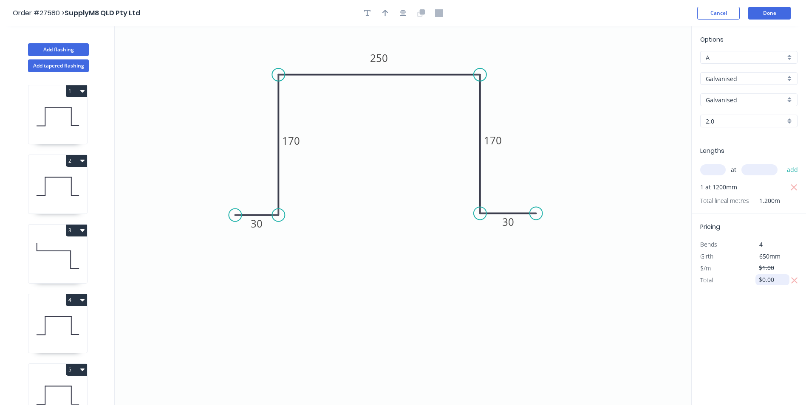
click at [778, 281] on input "$0.00" at bounding box center [772, 280] width 29 height 12
type input "$"
type input "$95.35"
click at [763, 9] on button "Done" at bounding box center [769, 13] width 42 height 13
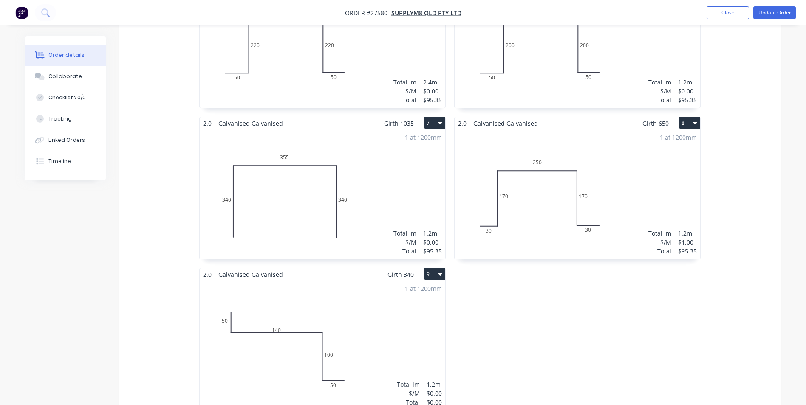
scroll to position [637, 0]
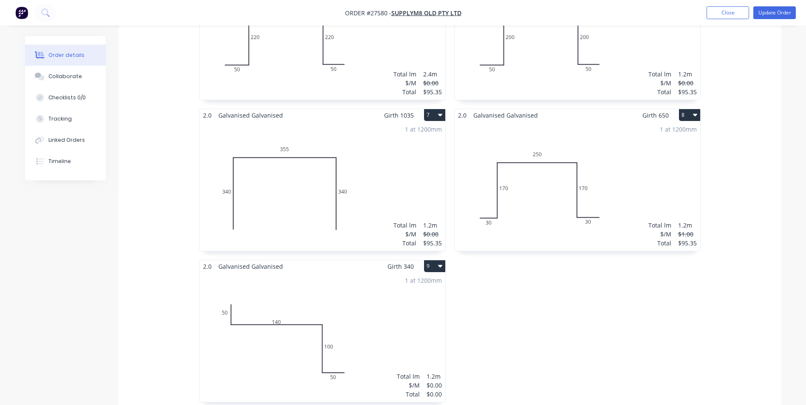
click at [371, 354] on div "1 at 1200mm Total lm $/M Total 1.2m $0.00 $0.00" at bounding box center [322, 338] width 245 height 130
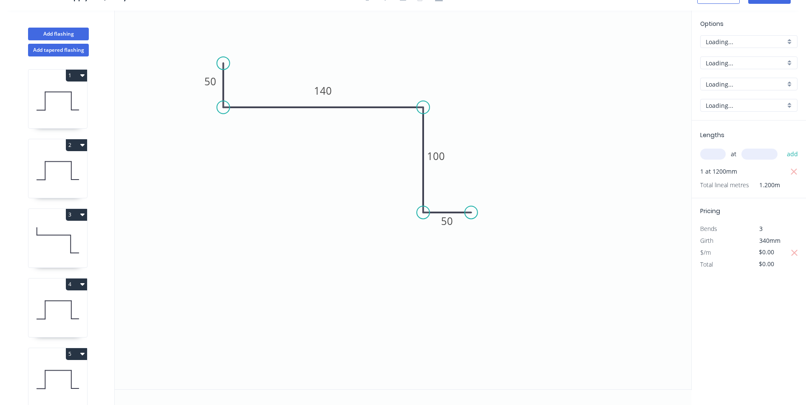
scroll to position [16, 0]
click at [778, 265] on input "$0.00" at bounding box center [772, 264] width 29 height 12
type input "$"
type input "95.35"
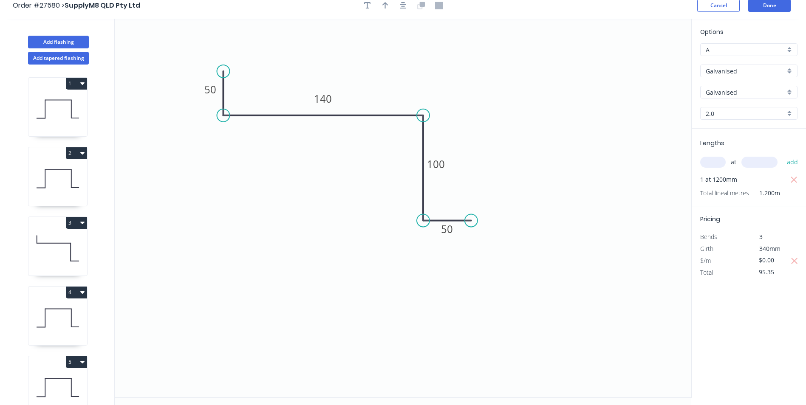
scroll to position [0, 0]
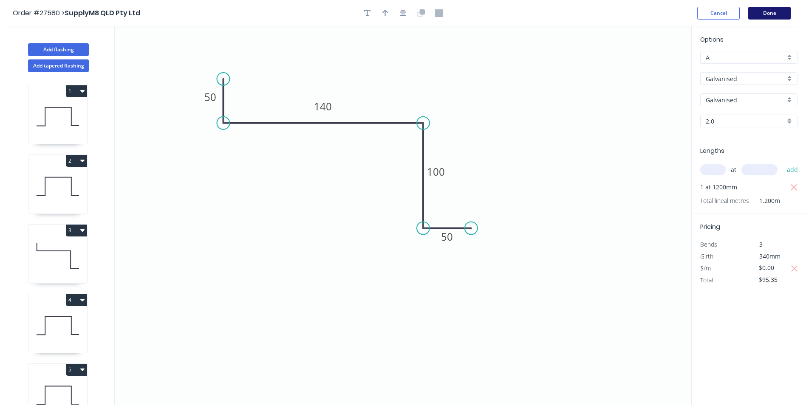
click at [763, 12] on button "Done" at bounding box center [769, 13] width 42 height 13
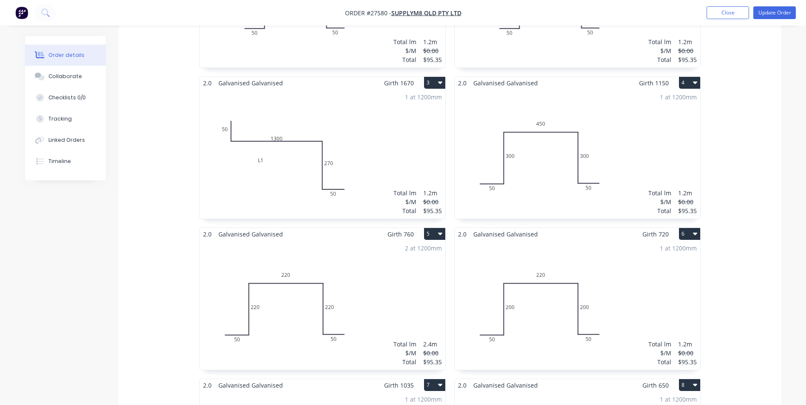
scroll to position [467, 0]
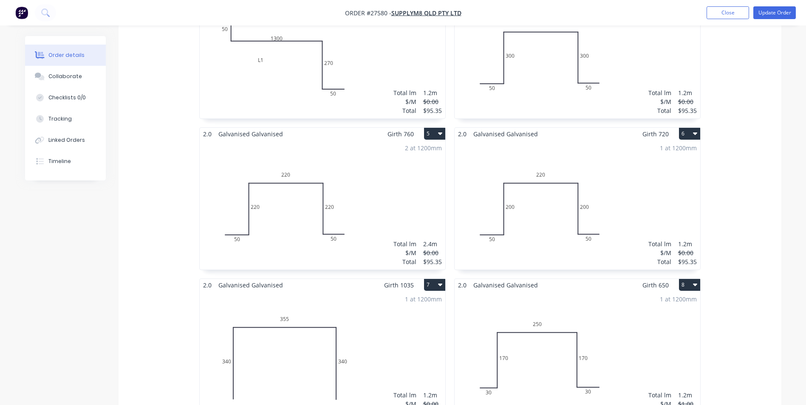
click at [373, 228] on div "2 at 1200mm Total lm $/M Total 2.4m $0.00 $95.35" at bounding box center [322, 205] width 245 height 130
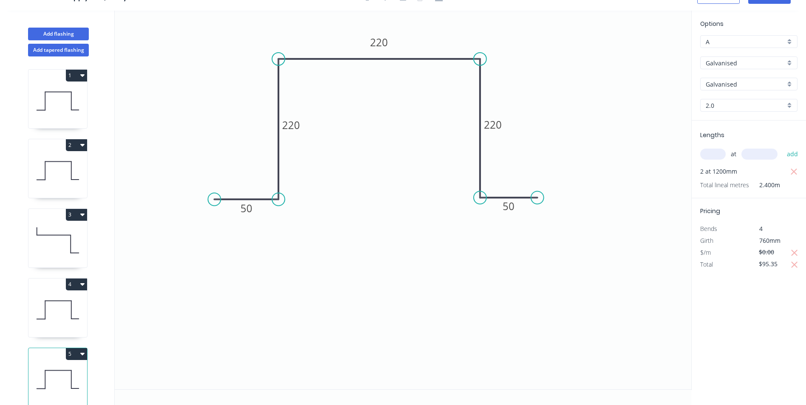
scroll to position [16, 0]
click at [784, 260] on input "$95.35" at bounding box center [772, 264] width 29 height 12
type input "$"
type input "$19.70"
click at [730, 332] on div "Options A A Galvanised Galvanised Stramit - Galvanised Galvanised Galvanised 2.…" at bounding box center [748, 201] width 115 height 380
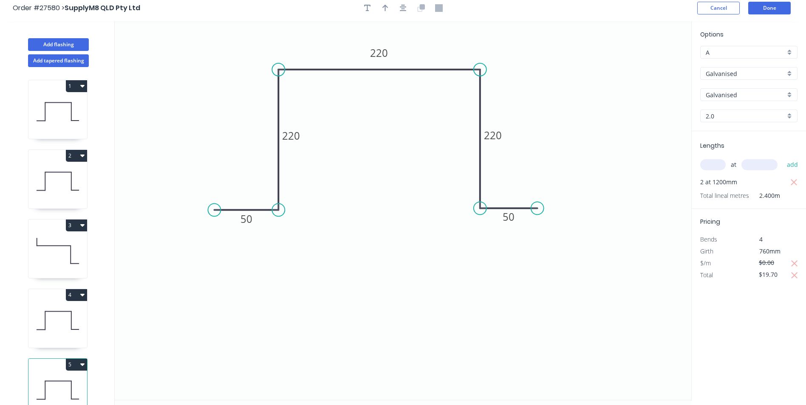
scroll to position [0, 0]
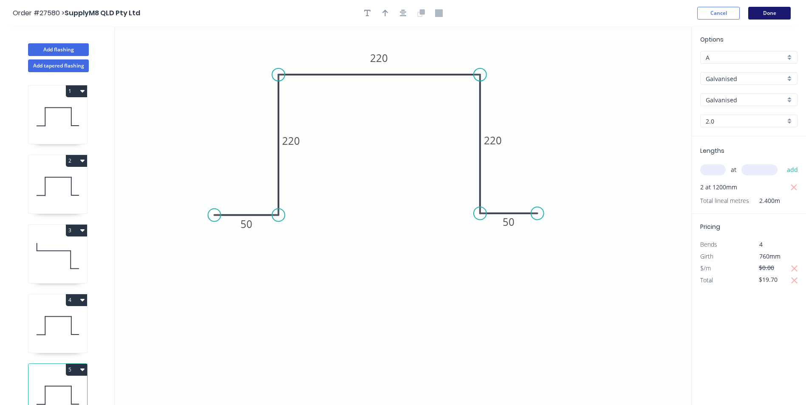
click at [753, 11] on button "Done" at bounding box center [769, 13] width 42 height 13
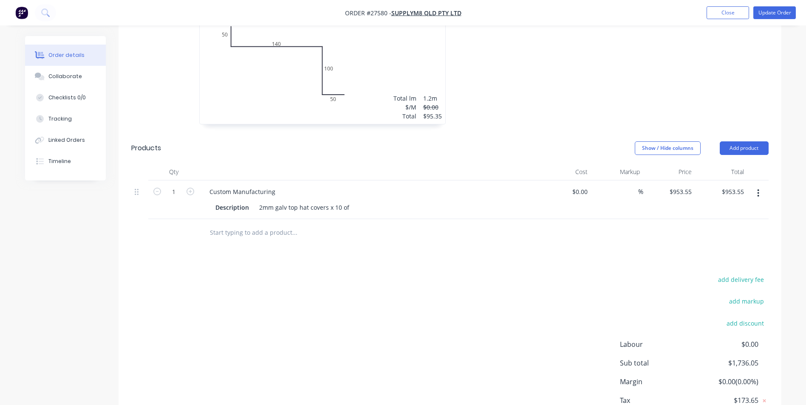
scroll to position [679, 0]
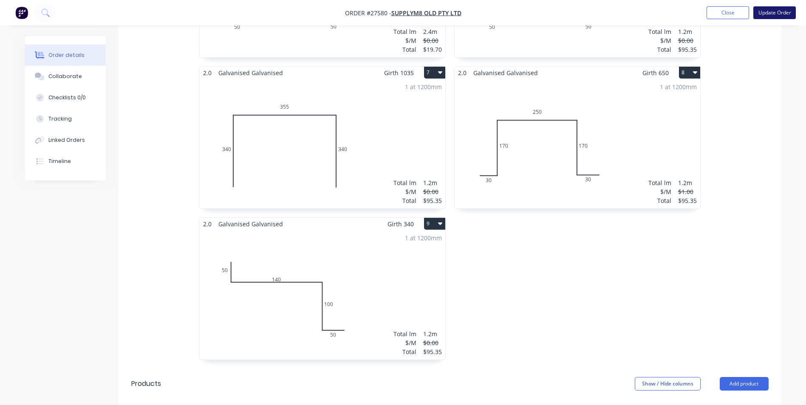
click at [782, 14] on button "Update Order" at bounding box center [774, 12] width 42 height 13
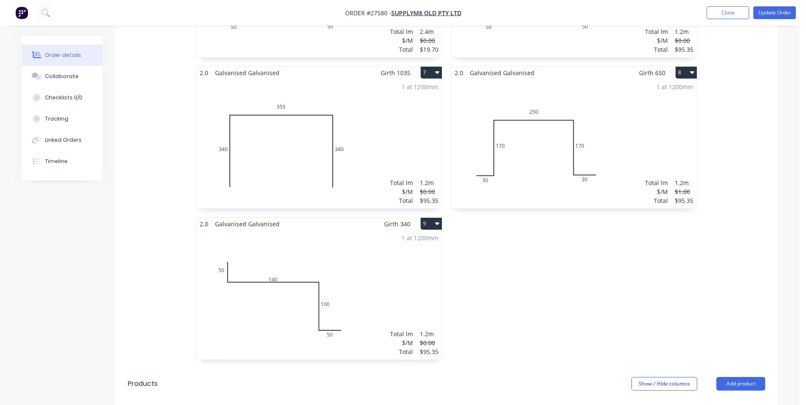
scroll to position [0, 0]
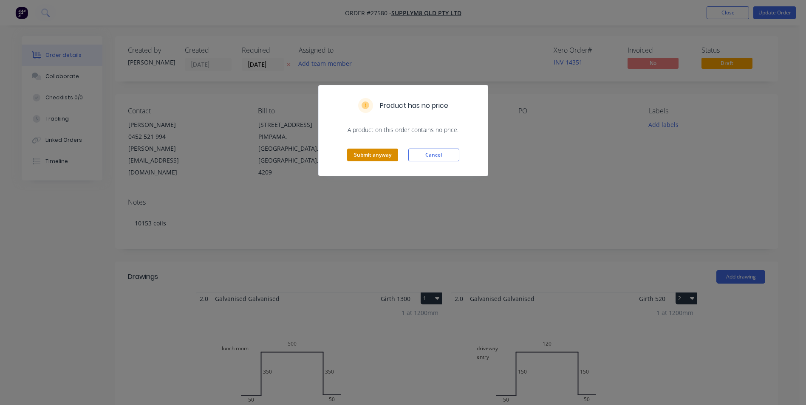
click at [387, 154] on button "Submit anyway" at bounding box center [372, 155] width 51 height 13
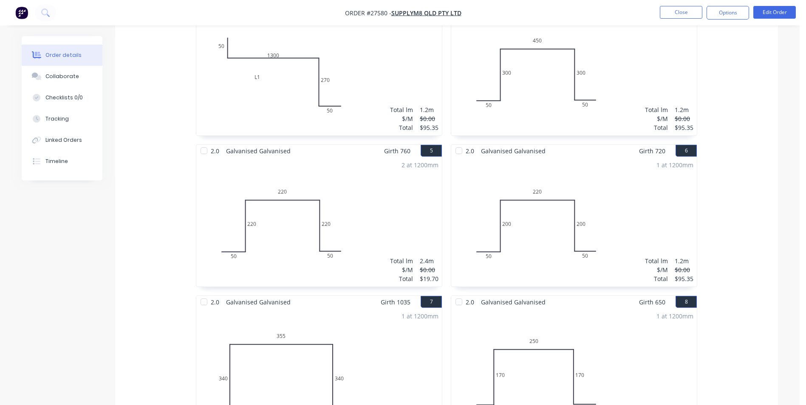
scroll to position [552, 0]
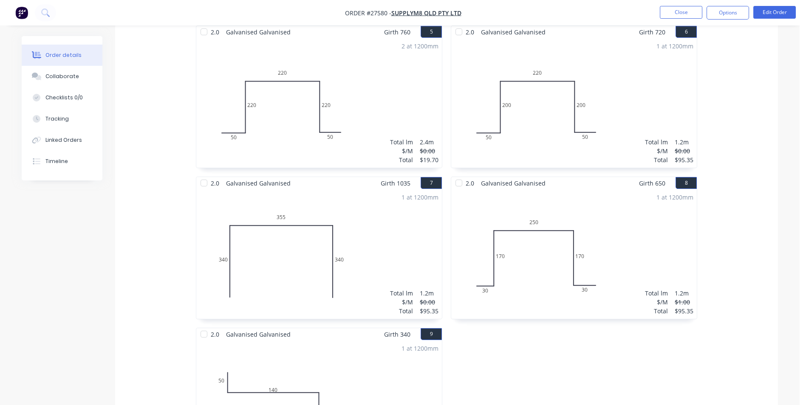
click at [368, 134] on div "2 at 1200mm Total lm $/M Total 2.4m $0.00 $19.70" at bounding box center [318, 103] width 245 height 130
click at [776, 10] on button "Edit Order" at bounding box center [774, 12] width 42 height 13
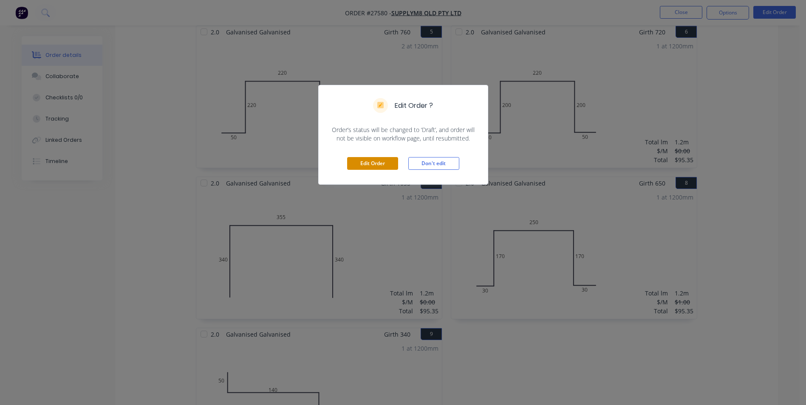
click at [349, 165] on button "Edit Order" at bounding box center [372, 163] width 51 height 13
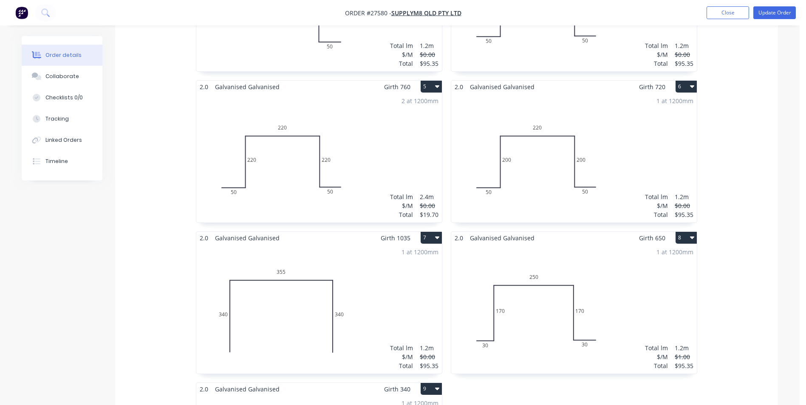
scroll to position [637, 0]
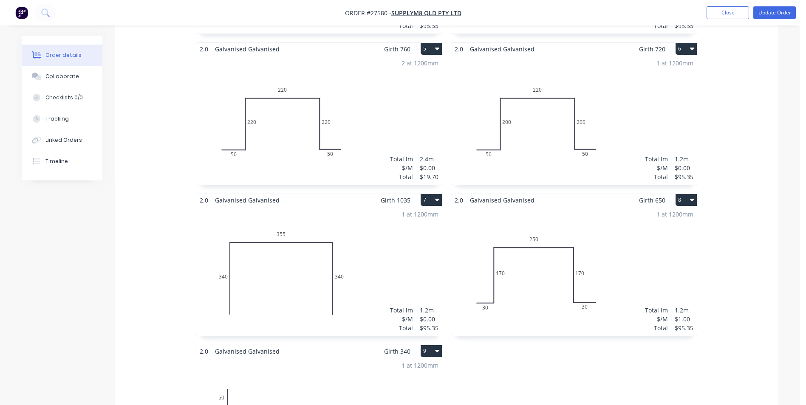
click at [369, 104] on div "2 at 1200mm Total lm $/M Total 2.4m $0.00 $19.70" at bounding box center [318, 120] width 245 height 130
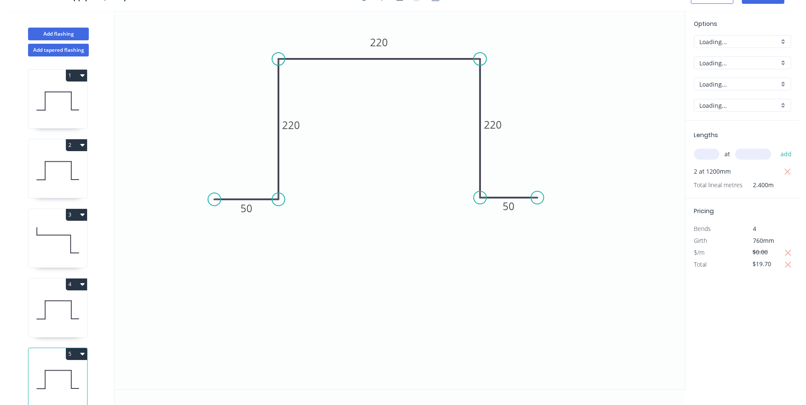
scroll to position [16, 0]
click at [763, 263] on input "$19.70" at bounding box center [766, 264] width 29 height 12
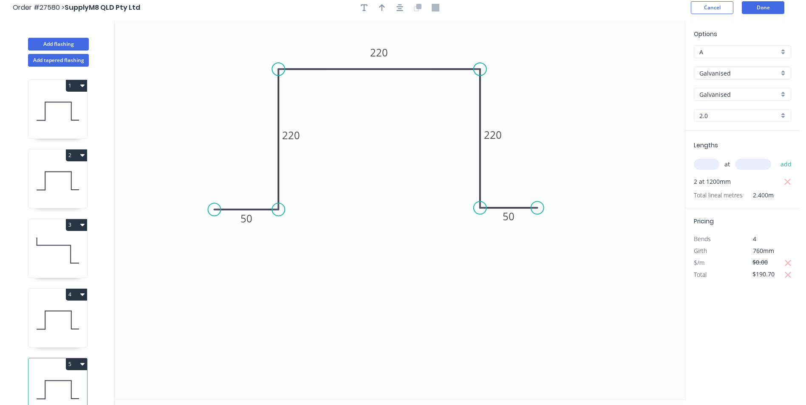
scroll to position [0, 0]
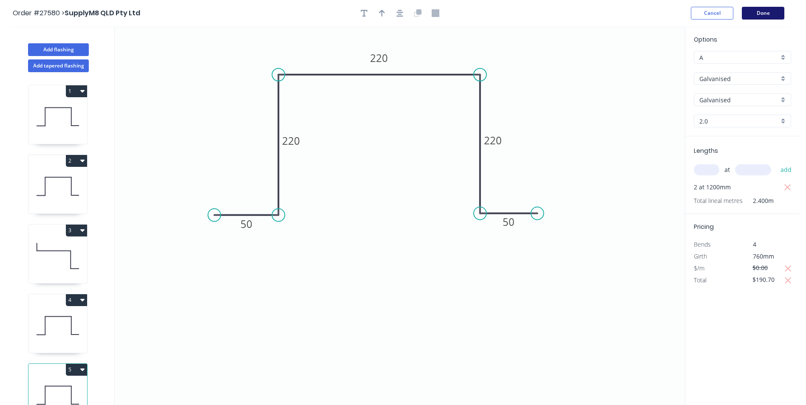
type input "$190.70"
click at [764, 11] on button "Done" at bounding box center [762, 13] width 42 height 13
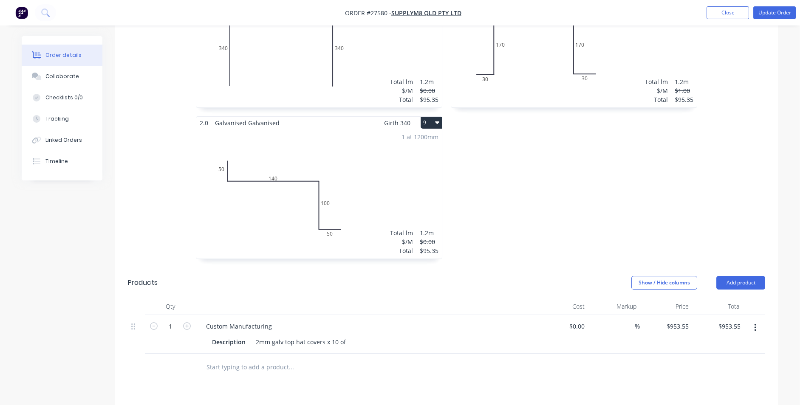
scroll to position [780, 0]
click at [754, 324] on icon "button" at bounding box center [755, 328] width 2 height 9
drag, startPoint x: 696, startPoint y: 378, endPoint x: 557, endPoint y: 349, distance: 141.6
click at [694, 391] on div "Delete" at bounding box center [724, 402] width 65 height 12
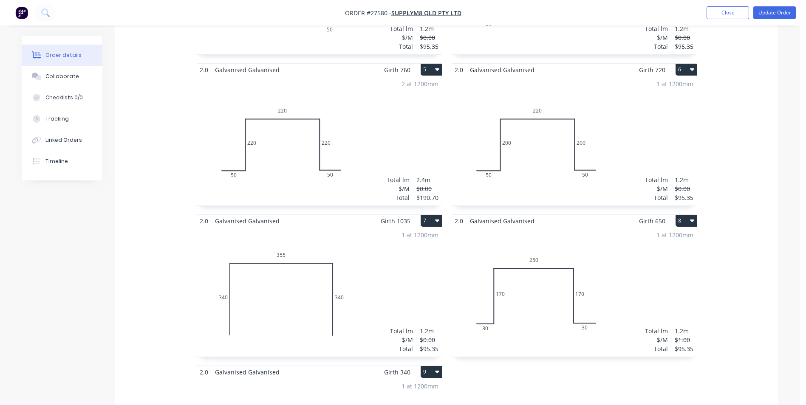
scroll to position [470, 0]
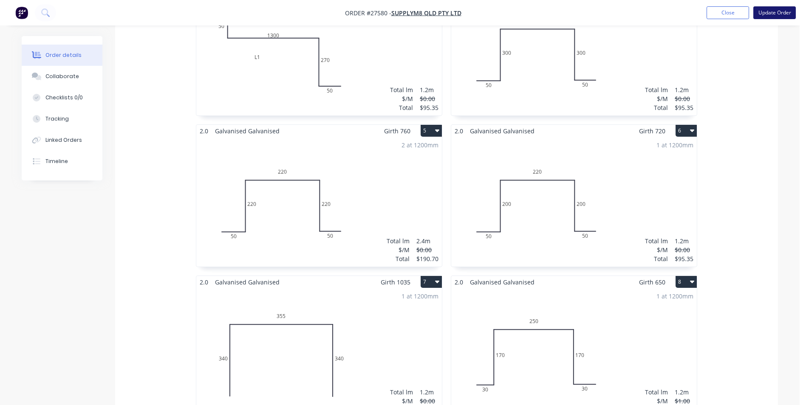
click at [780, 14] on button "Update Order" at bounding box center [774, 12] width 42 height 13
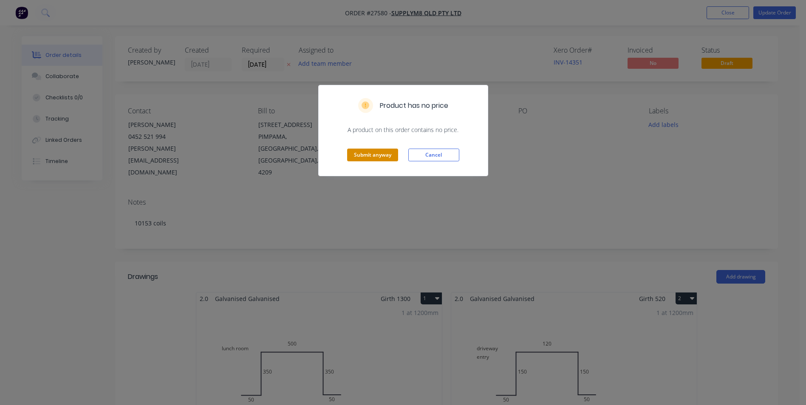
click at [371, 155] on button "Submit anyway" at bounding box center [372, 155] width 51 height 13
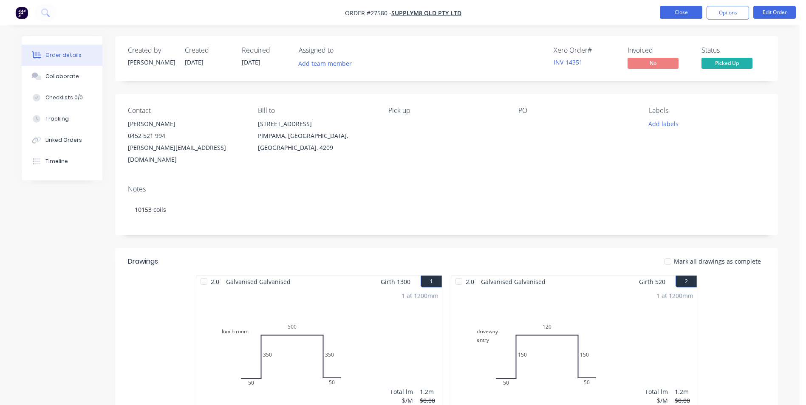
click at [685, 12] on button "Close" at bounding box center [680, 12] width 42 height 13
